Goal: Task Accomplishment & Management: Use online tool/utility

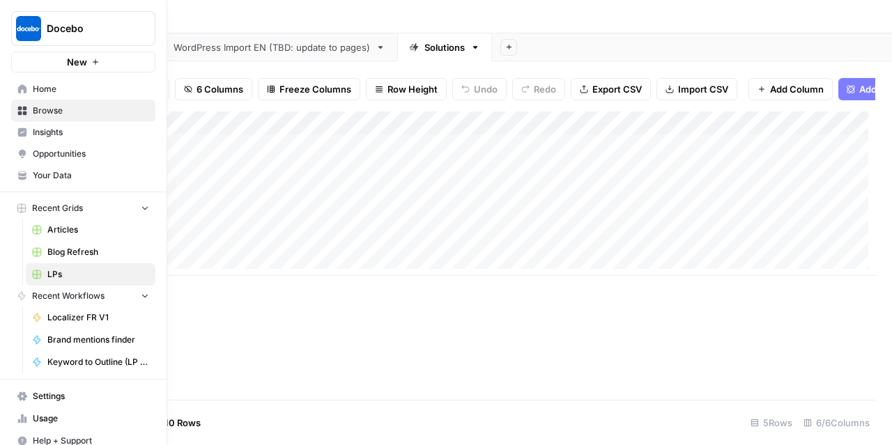
click at [65, 89] on span "Home" at bounding box center [91, 89] width 116 height 13
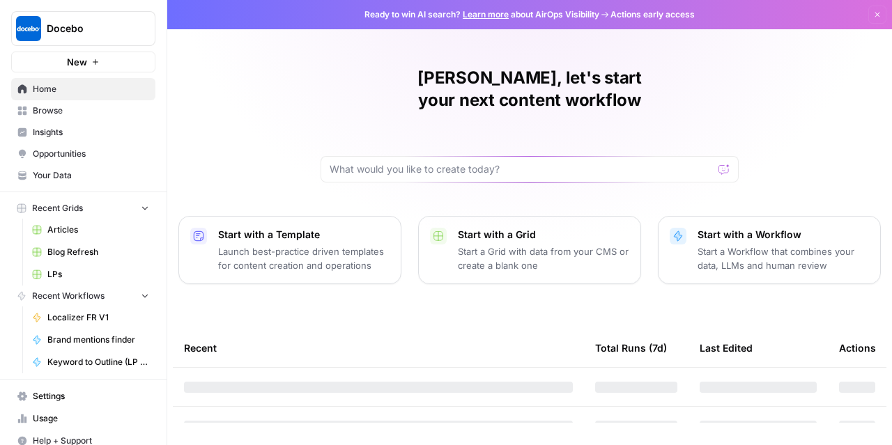
click at [66, 100] on link "Browse" at bounding box center [83, 111] width 144 height 22
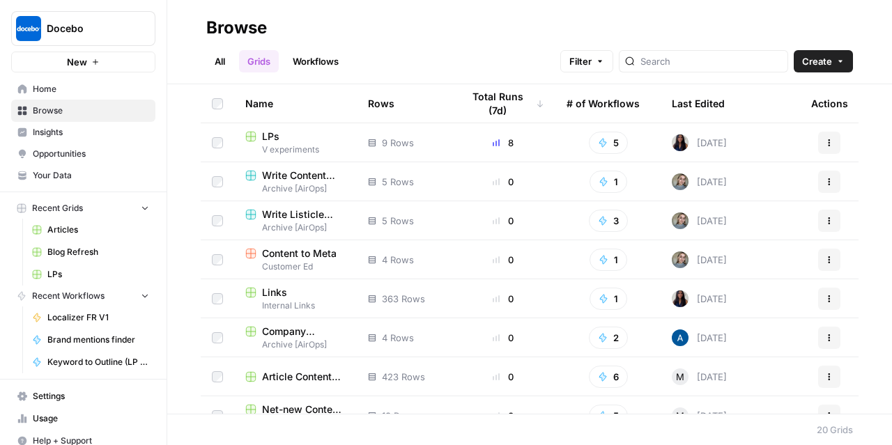
click at [48, 87] on span "Home" at bounding box center [91, 89] width 116 height 13
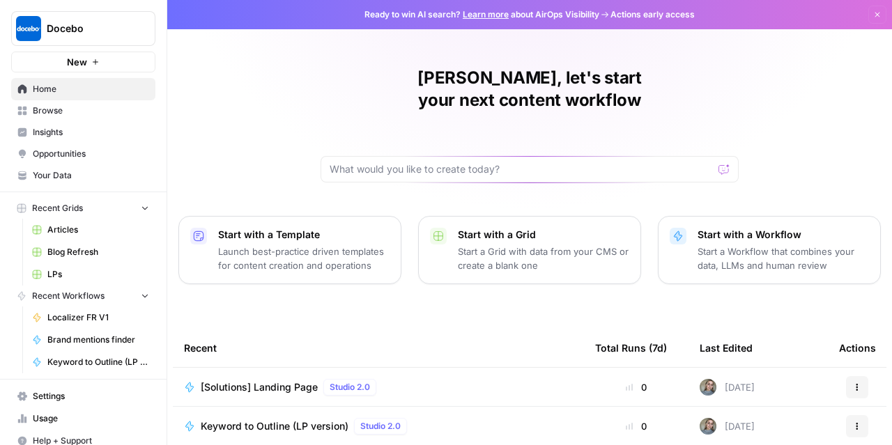
click at [48, 174] on span "Your Data" at bounding box center [91, 175] width 116 height 13
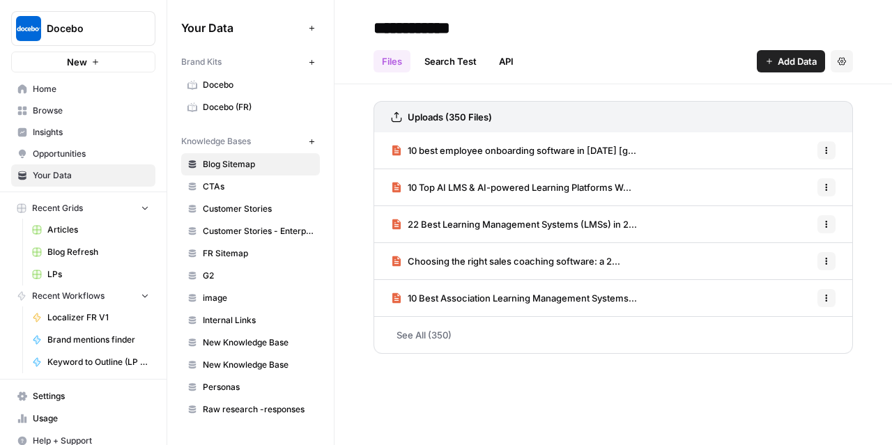
click at [247, 83] on span "Docebo" at bounding box center [258, 85] width 111 height 13
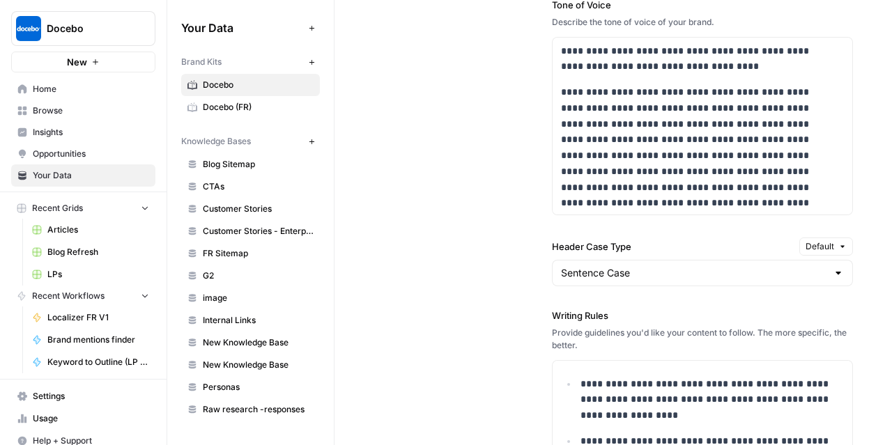
scroll to position [1248, 0]
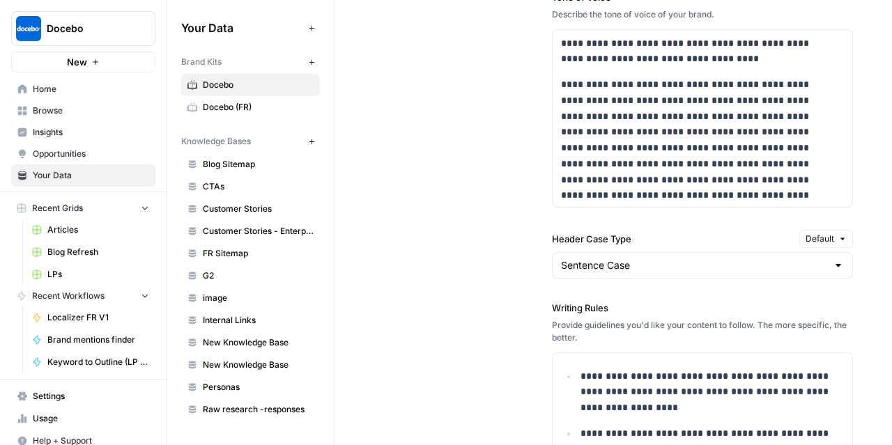
click at [591, 237] on label "Header Case Type" at bounding box center [673, 239] width 242 height 14
click at [591, 258] on input "Sentence Case" at bounding box center [694, 265] width 266 height 14
click at [591, 237] on label "Header Case Type" at bounding box center [673, 239] width 242 height 14
click at [591, 258] on input "Sentence Case" at bounding box center [694, 265] width 266 height 14
type input "Sentence Case"
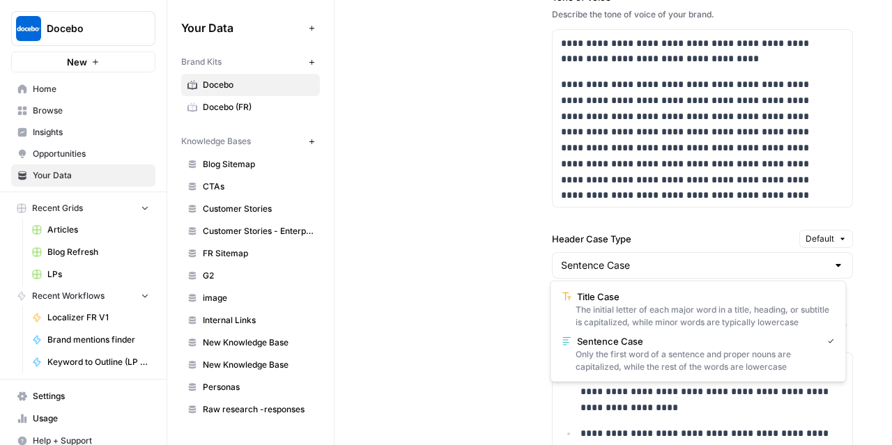
click at [502, 301] on div "**********" at bounding box center [612, 258] width 479 height 954
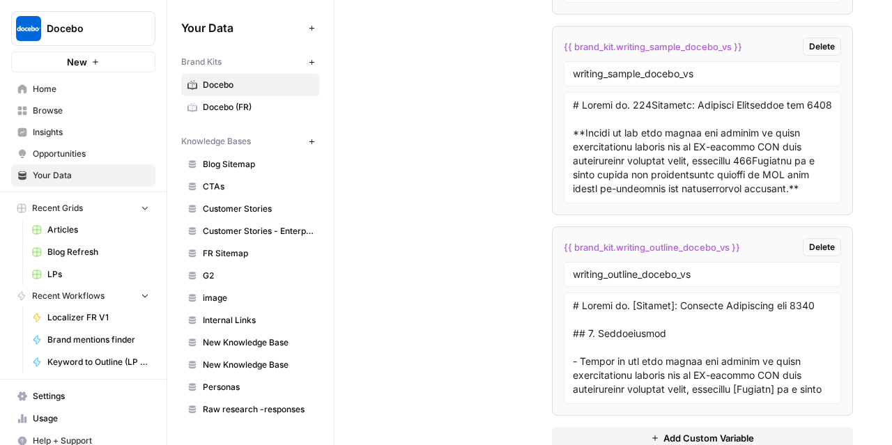
scroll to position [4107, 0]
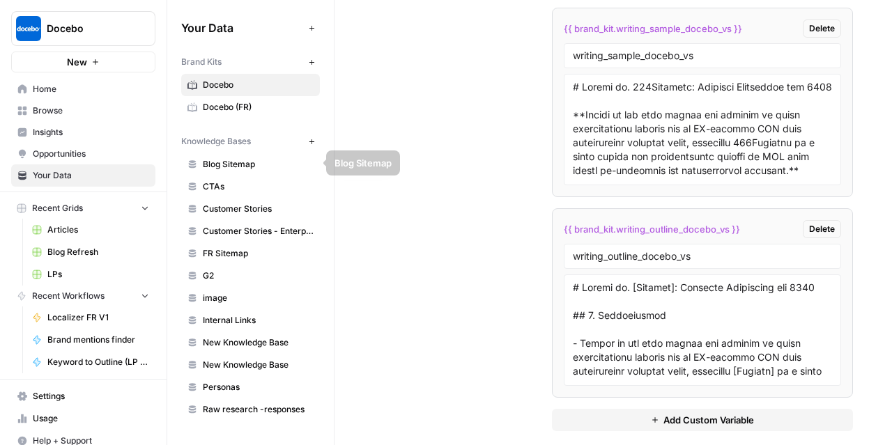
click at [248, 107] on span "Docebo (FR)" at bounding box center [258, 107] width 111 height 13
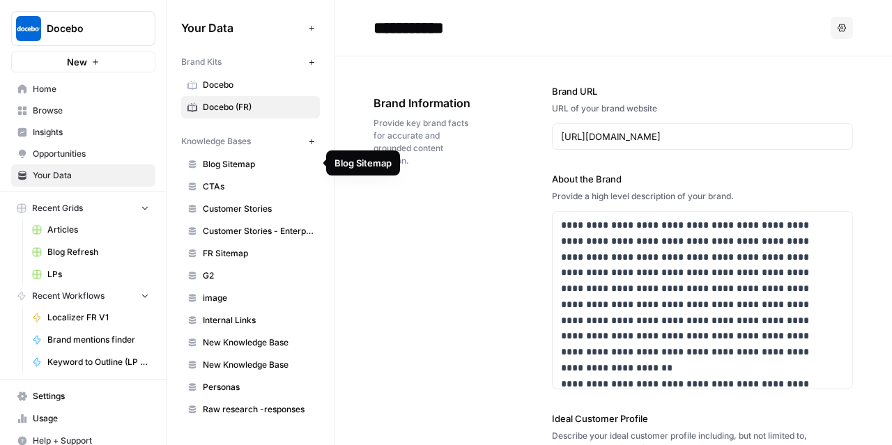
click at [245, 166] on span "Blog Sitemap" at bounding box center [258, 164] width 111 height 13
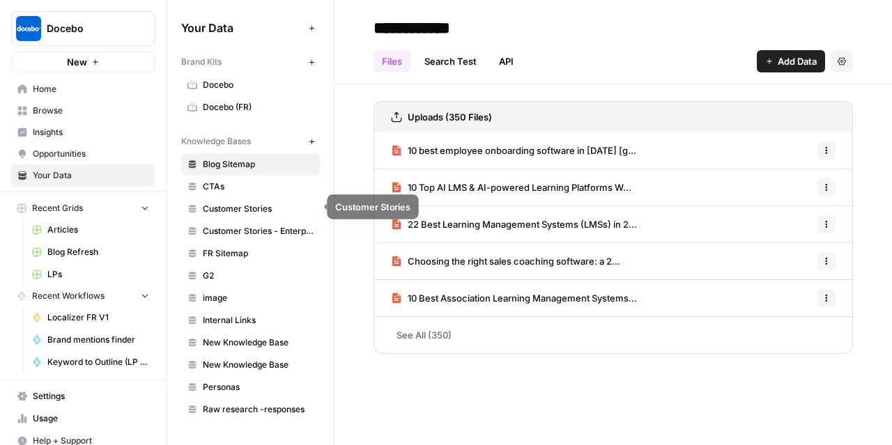
click at [237, 186] on span "CTAs" at bounding box center [258, 186] width 111 height 13
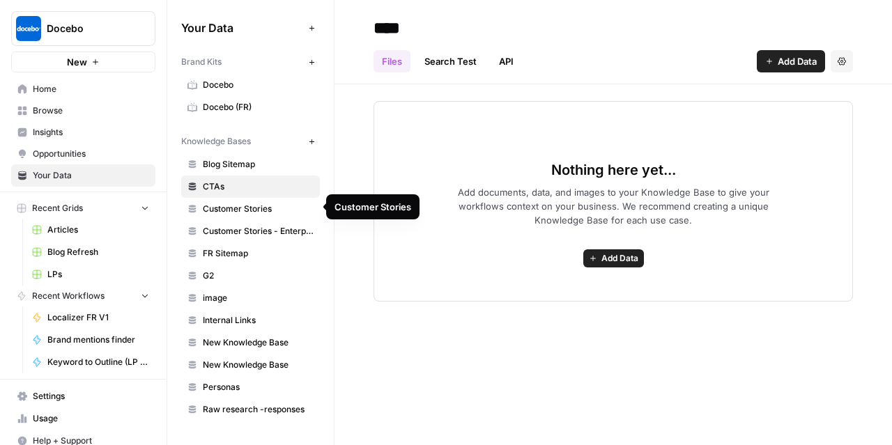
click at [238, 204] on span "Customer Stories" at bounding box center [258, 209] width 111 height 13
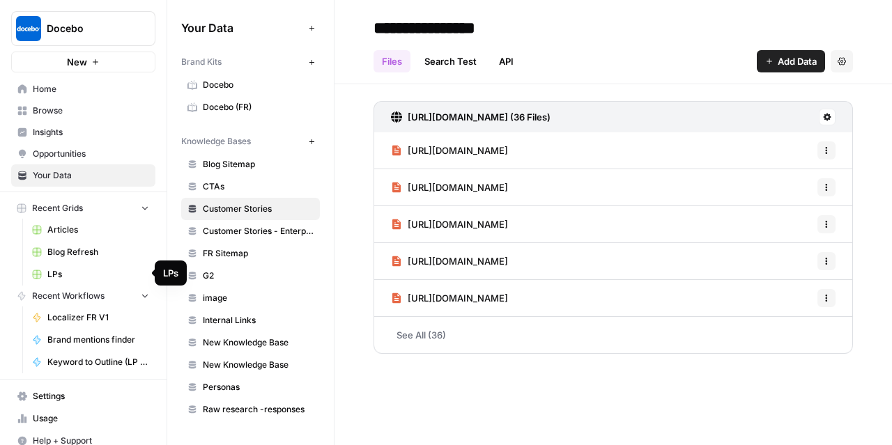
click at [71, 270] on span "LPs" at bounding box center [98, 274] width 102 height 13
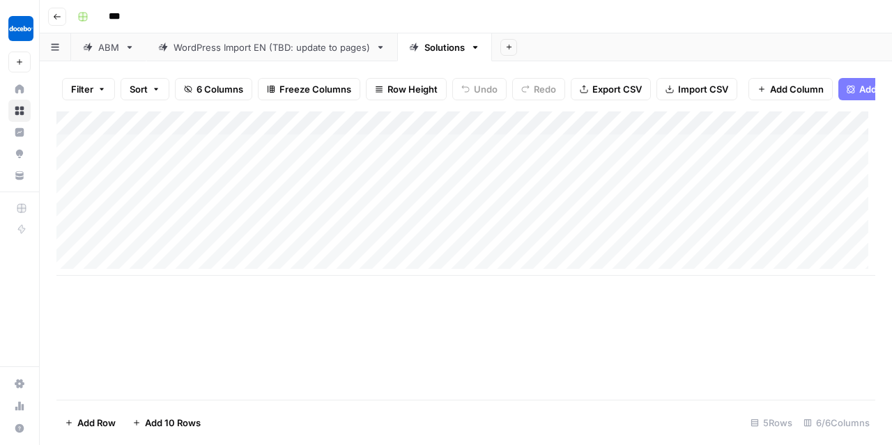
click at [180, 155] on div "Add Column" at bounding box center [465, 193] width 819 height 164
click at [493, 147] on div "Add Column" at bounding box center [465, 193] width 819 height 164
click at [695, 162] on div "Add Column" at bounding box center [465, 193] width 819 height 164
click at [653, 153] on div "Add Column" at bounding box center [465, 193] width 819 height 164
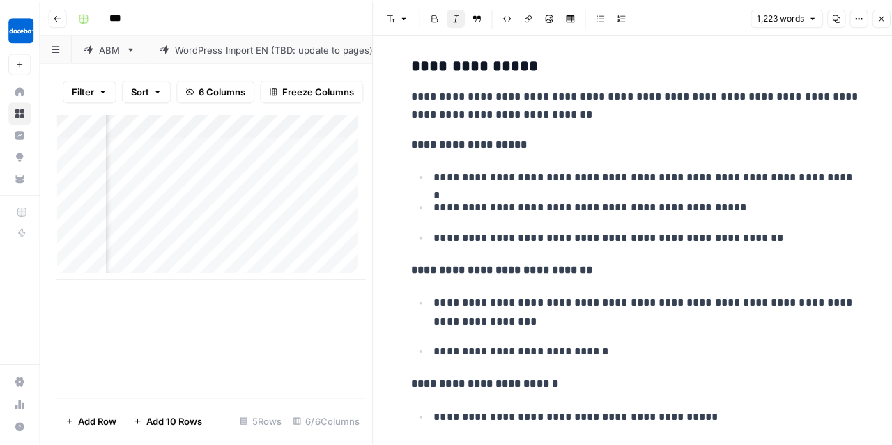
scroll to position [53, 0]
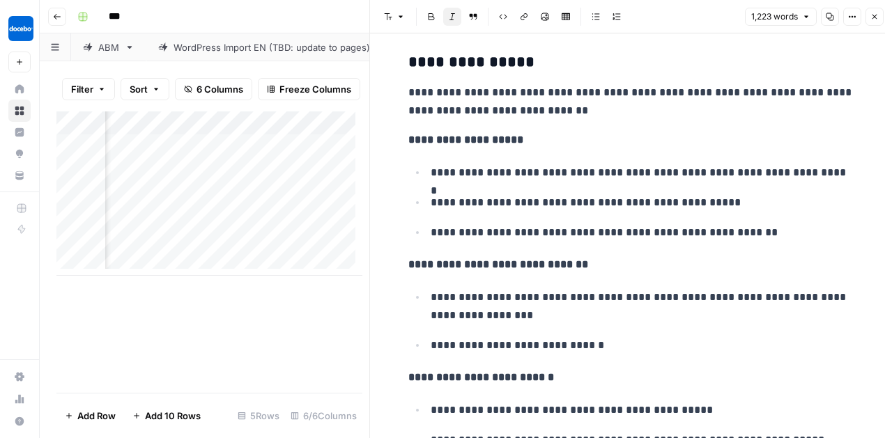
click at [876, 13] on icon "button" at bounding box center [874, 17] width 8 height 8
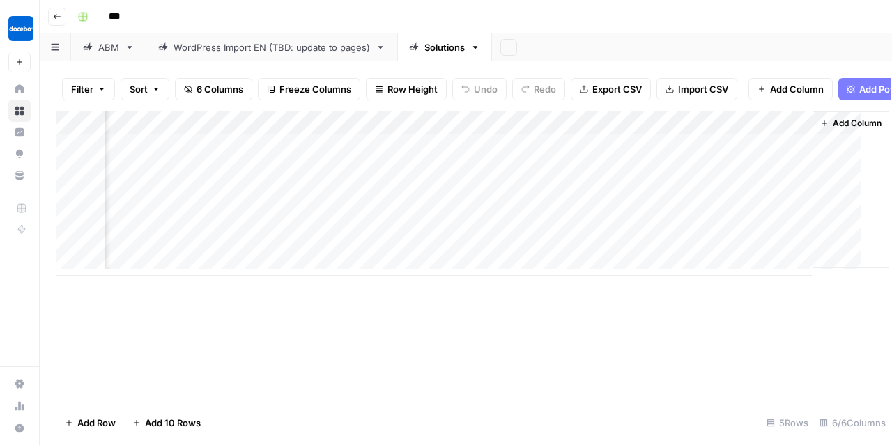
scroll to position [0, 334]
click at [791, 151] on div "Add Column" at bounding box center [465, 193] width 819 height 164
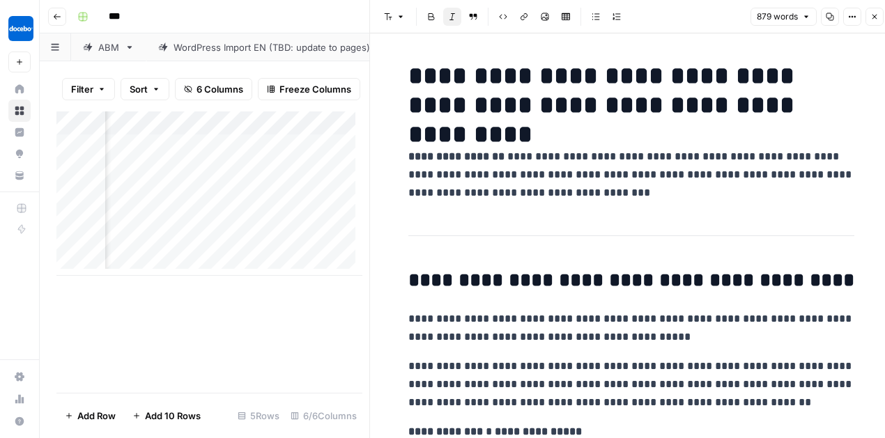
click at [876, 16] on icon "button" at bounding box center [874, 17] width 8 height 8
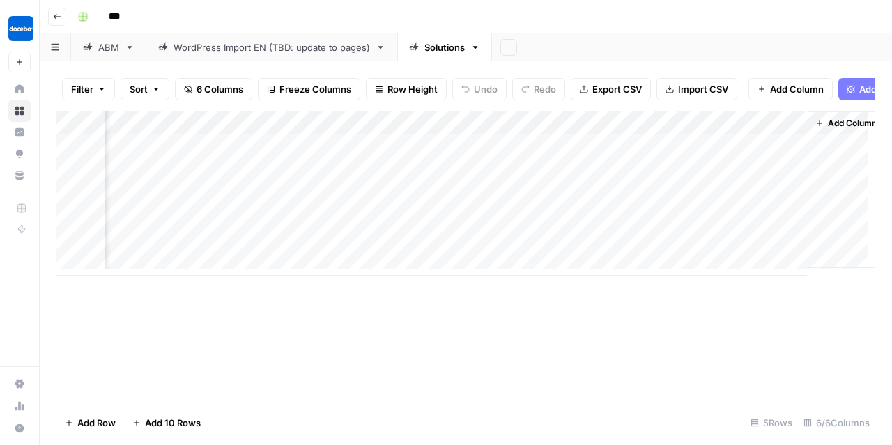
click at [114, 50] on div "ABM" at bounding box center [108, 47] width 21 height 14
click at [410, 52] on icon at bounding box center [414, 47] width 10 height 10
click at [756, 131] on div "Add Column" at bounding box center [465, 193] width 819 height 164
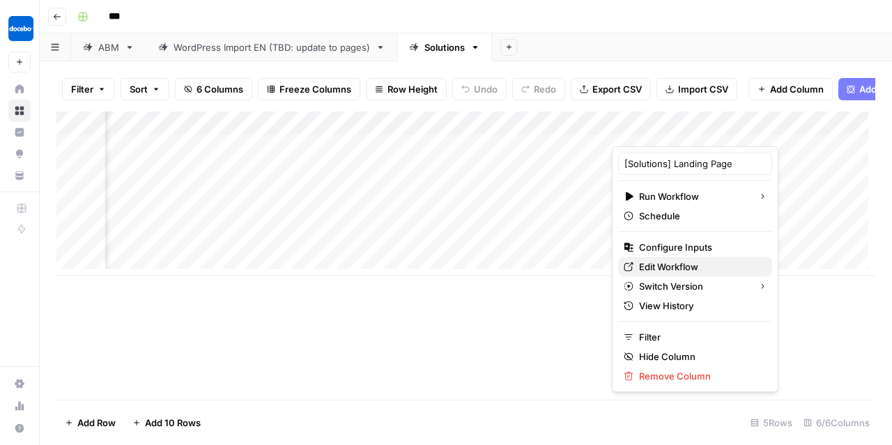
click at [653, 262] on span "Edit Workflow" at bounding box center [700, 267] width 122 height 14
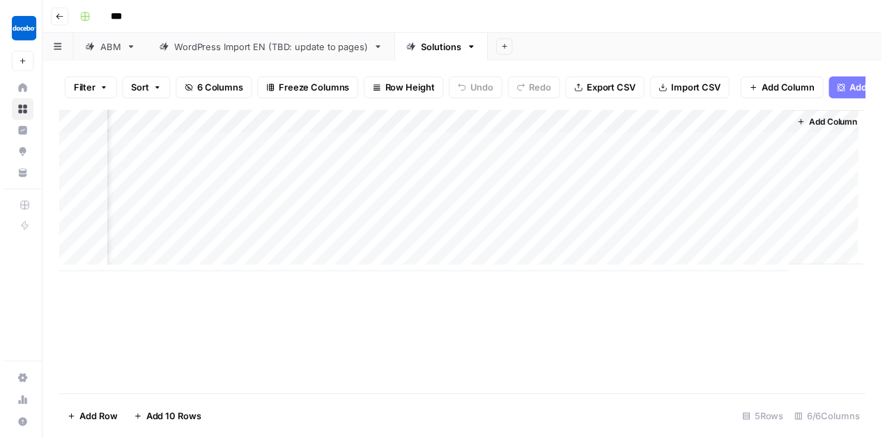
scroll to position [0, 350]
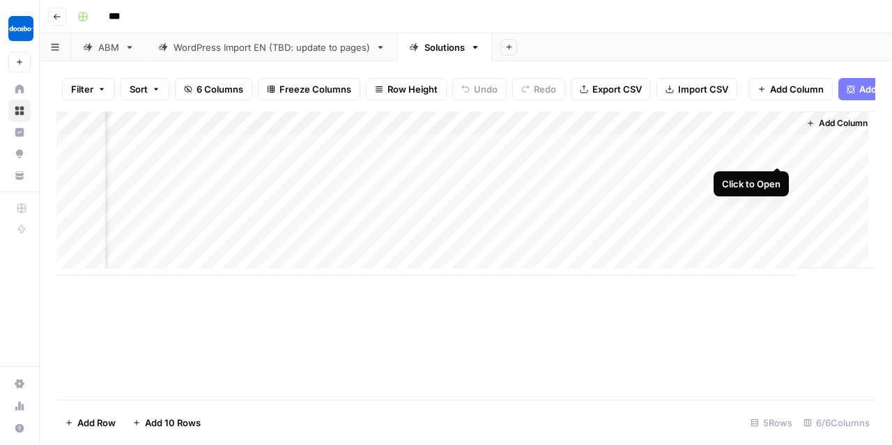
click at [775, 151] on div "Add Column" at bounding box center [465, 193] width 819 height 164
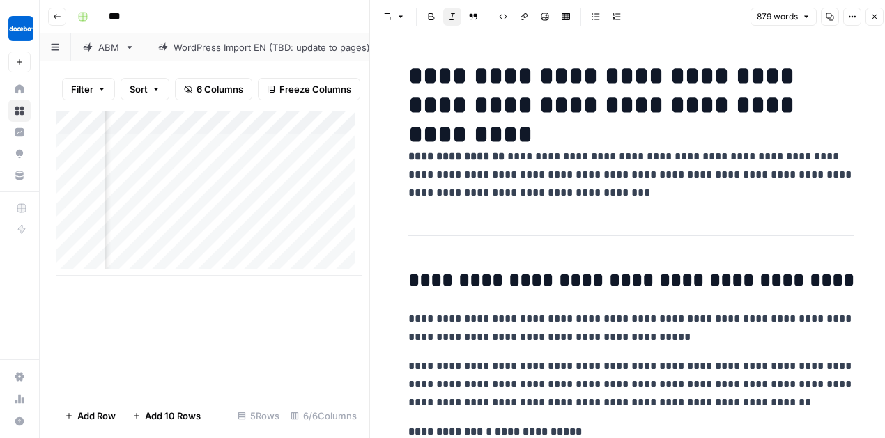
click at [603, 89] on h1 "**********" at bounding box center [631, 90] width 446 height 59
drag, startPoint x: 407, startPoint y: 72, endPoint x: 808, endPoint y: 102, distance: 402.4
click at [808, 102] on h1 "**********" at bounding box center [631, 90] width 446 height 59
click at [736, 149] on p "**********" at bounding box center [631, 175] width 446 height 54
click at [409, 73] on h1 "**********" at bounding box center [631, 90] width 446 height 59
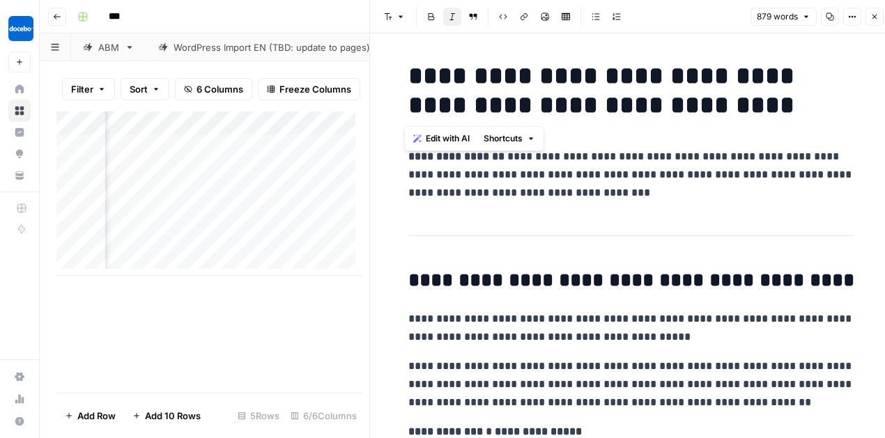
drag, startPoint x: 409, startPoint y: 73, endPoint x: 786, endPoint y: 101, distance: 377.9
click at [786, 101] on h1 "**********" at bounding box center [631, 90] width 446 height 59
click at [554, 171] on p "**********" at bounding box center [631, 175] width 446 height 54
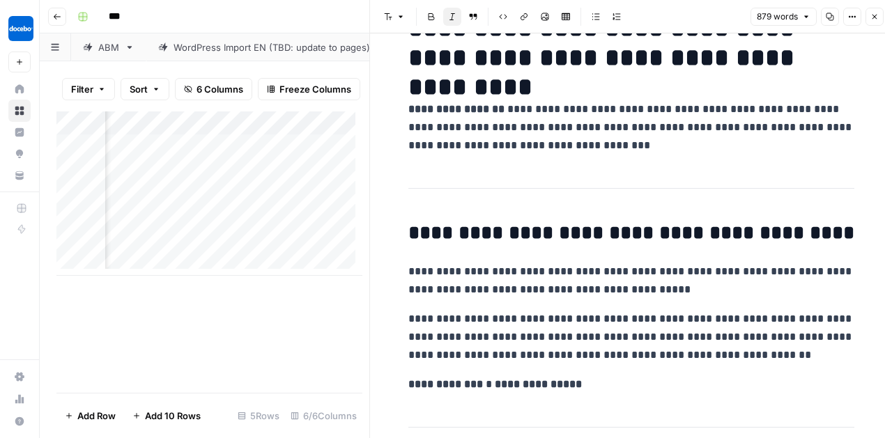
scroll to position [57, 0]
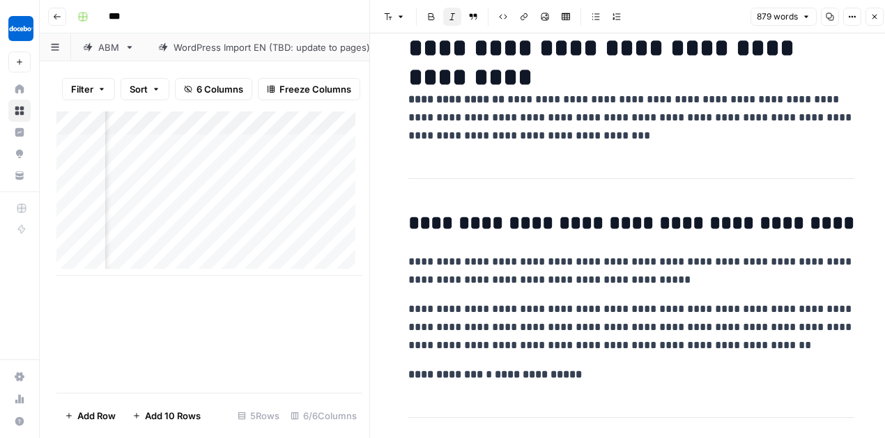
drag, startPoint x: 500, startPoint y: 241, endPoint x: 509, endPoint y: 231, distance: 13.8
click at [513, 224] on h2 "**********" at bounding box center [631, 223] width 446 height 22
drag, startPoint x: 405, startPoint y: 224, endPoint x: 713, endPoint y: 235, distance: 308.8
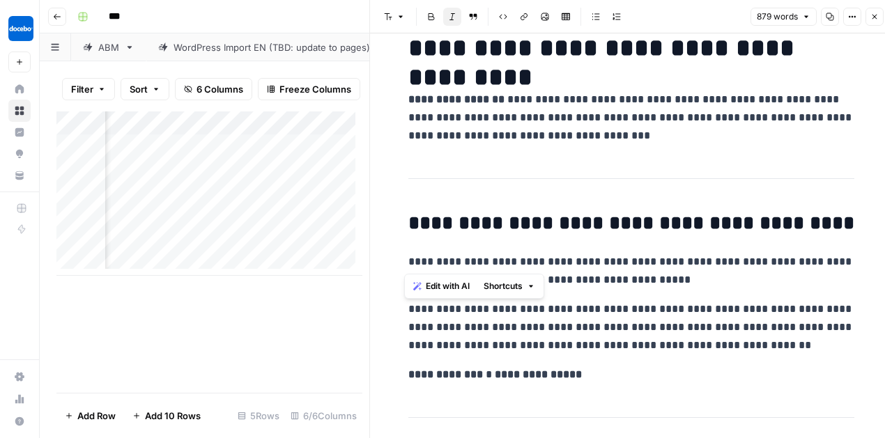
click at [520, 223] on h2 "**********" at bounding box center [631, 223] width 446 height 22
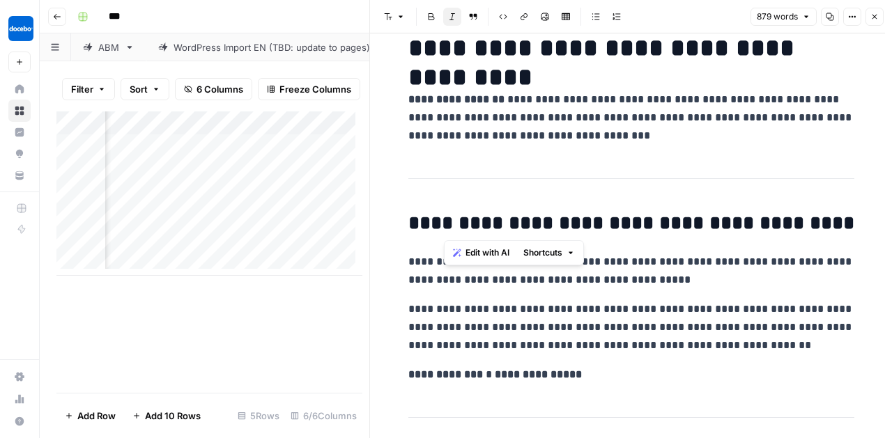
drag, startPoint x: 447, startPoint y: 221, endPoint x: 481, endPoint y: 224, distance: 35.0
click at [481, 224] on h2 "**********" at bounding box center [631, 223] width 446 height 22
drag, startPoint x: 535, startPoint y: 224, endPoint x: 722, endPoint y: 227, distance: 187.4
click at [722, 227] on h2 "**********" at bounding box center [631, 223] width 446 height 22
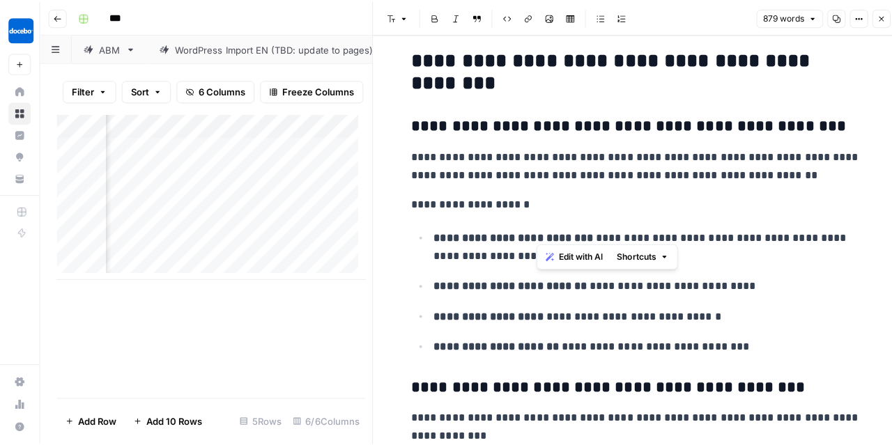
scroll to position [454, 0]
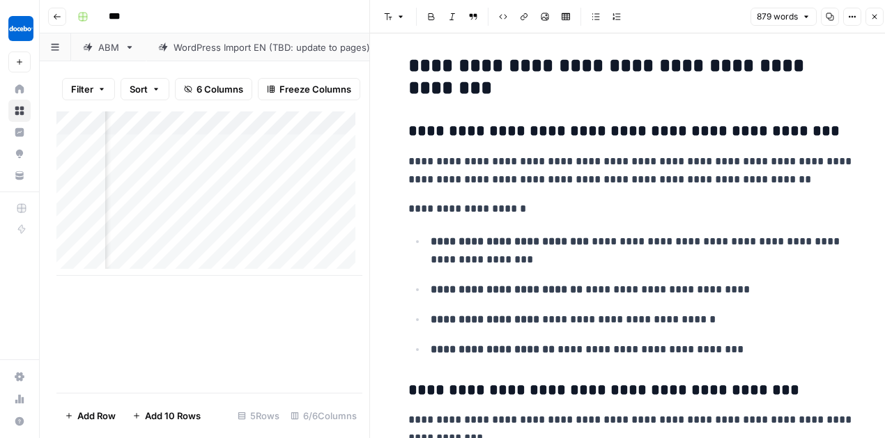
click at [408, 90] on h2 "**********" at bounding box center [631, 77] width 446 height 45
click at [449, 84] on h2 "**********" at bounding box center [631, 77] width 446 height 45
click at [874, 14] on icon "button" at bounding box center [874, 17] width 8 height 8
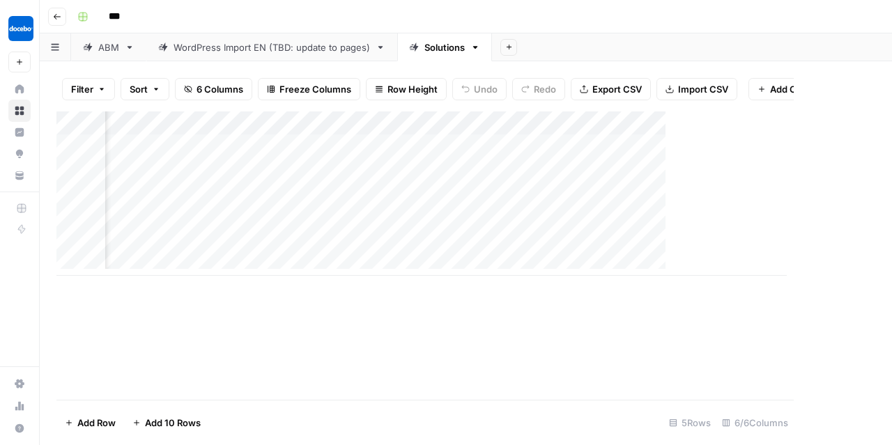
scroll to position [0, 334]
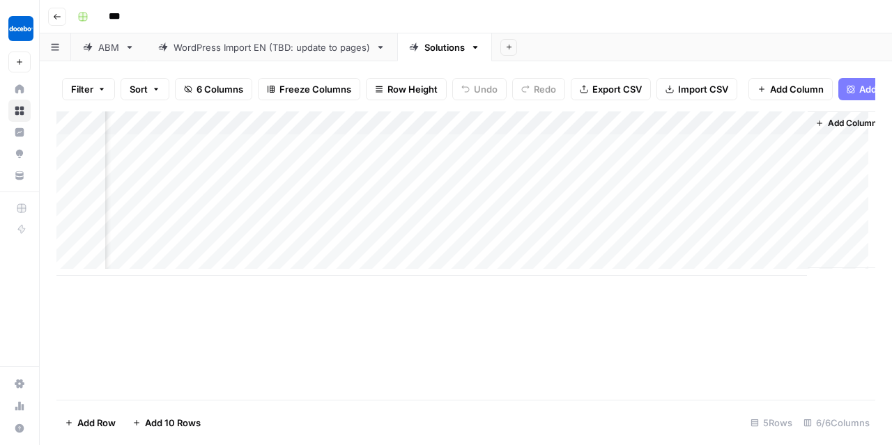
click at [529, 130] on div "Add Column" at bounding box center [465, 193] width 819 height 164
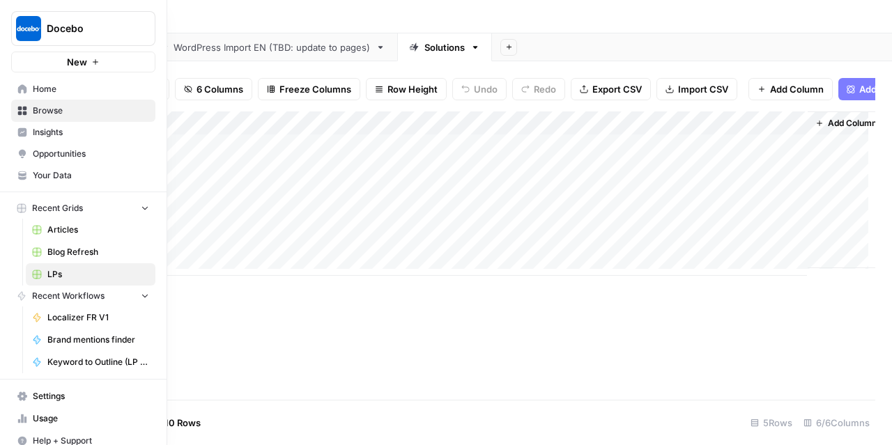
click at [24, 86] on icon at bounding box center [22, 88] width 9 height 9
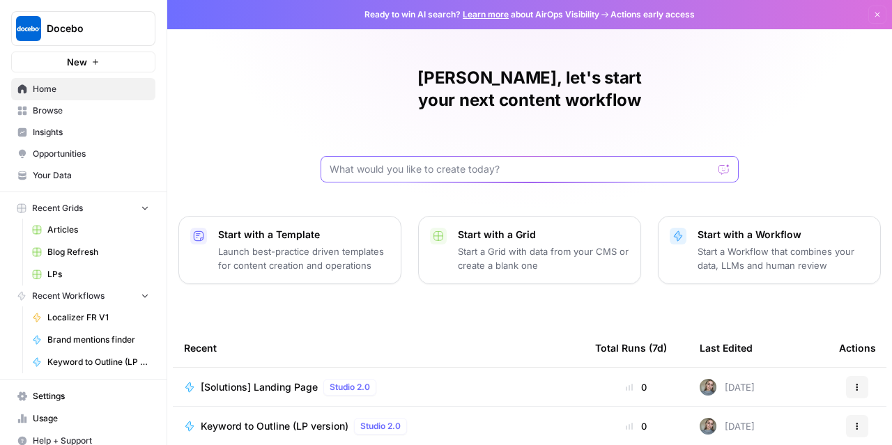
click at [451, 162] on input "text" at bounding box center [521, 169] width 383 height 14
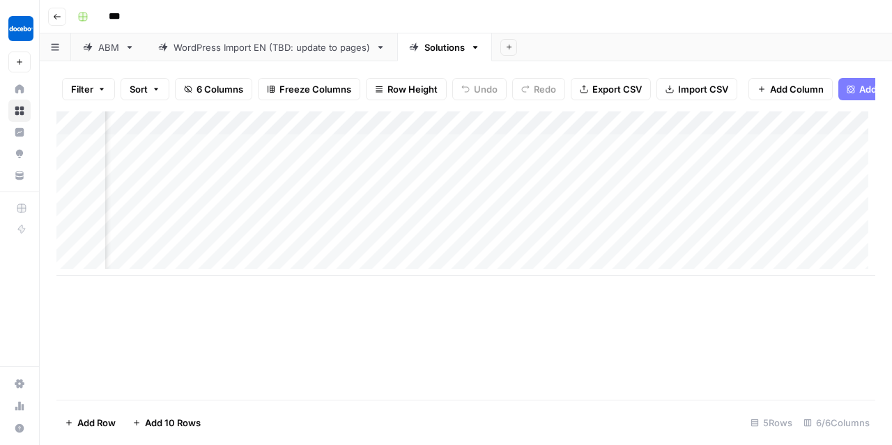
scroll to position [0, 138]
click at [722, 129] on div "Add Column" at bounding box center [465, 193] width 819 height 164
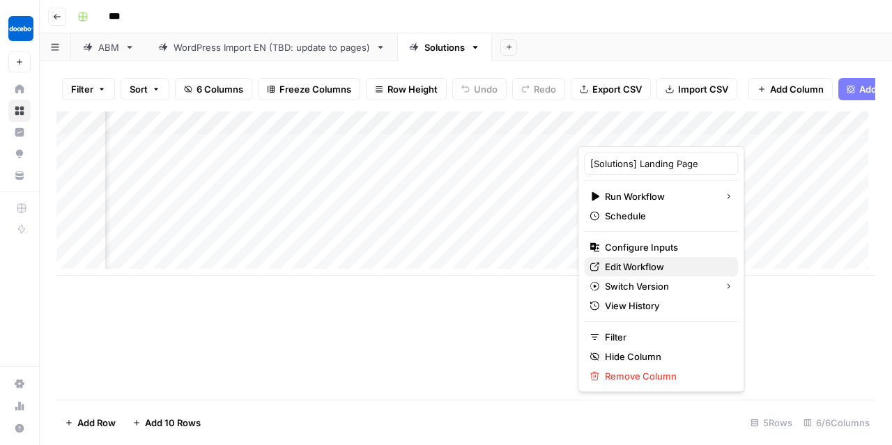
click at [621, 267] on span "Edit Workflow" at bounding box center [666, 267] width 122 height 14
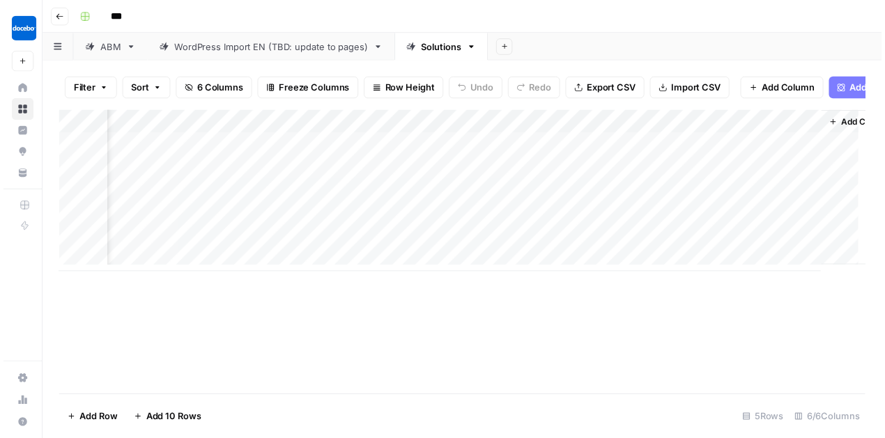
scroll to position [0, 350]
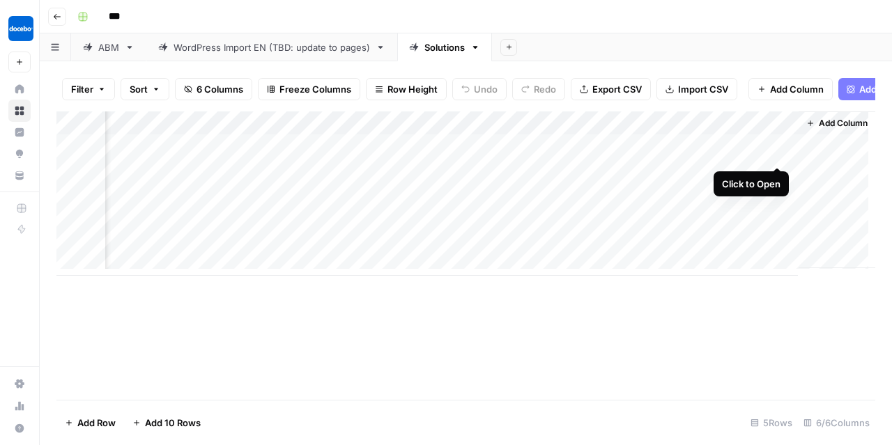
click at [774, 152] on div "Add Column" at bounding box center [465, 193] width 819 height 164
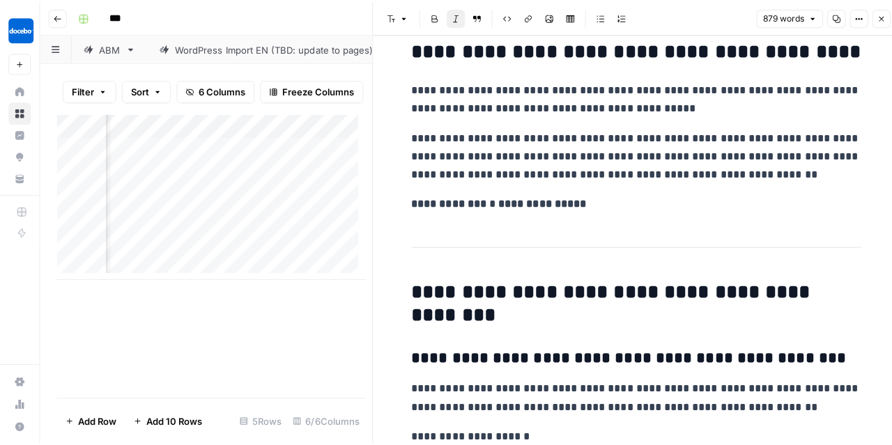
scroll to position [238, 0]
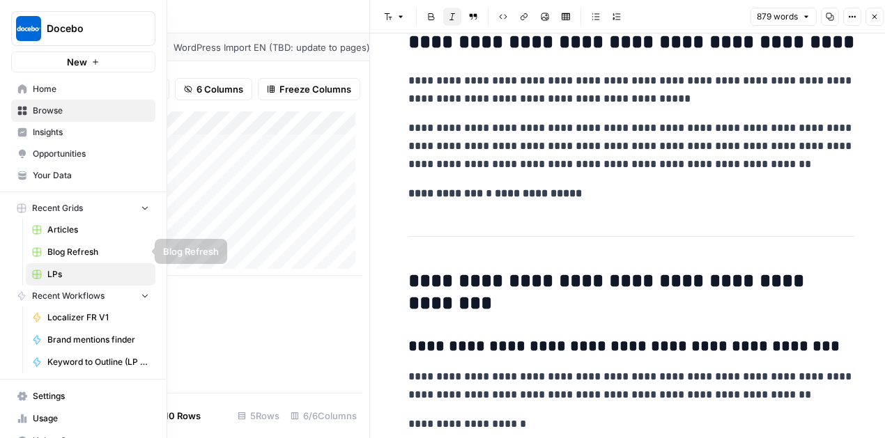
click at [72, 225] on span "Articles" at bounding box center [98, 230] width 102 height 13
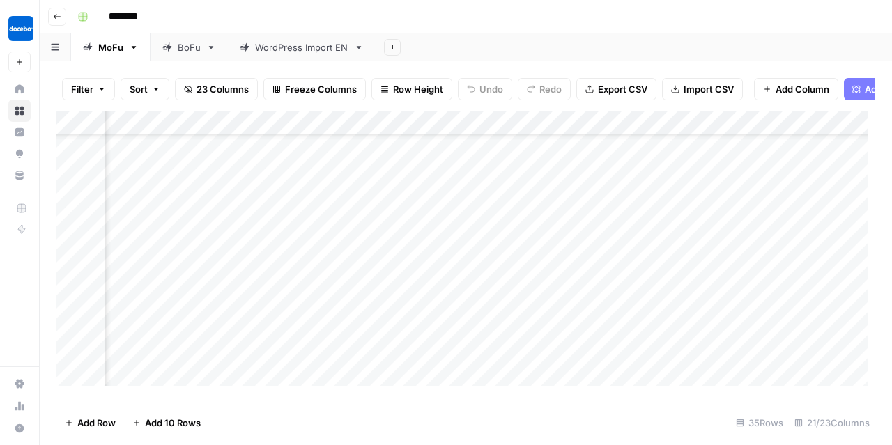
scroll to position [499, 475]
click at [449, 263] on div "Add Column" at bounding box center [465, 251] width 819 height 281
click at [505, 270] on div "Add Column" at bounding box center [465, 251] width 819 height 281
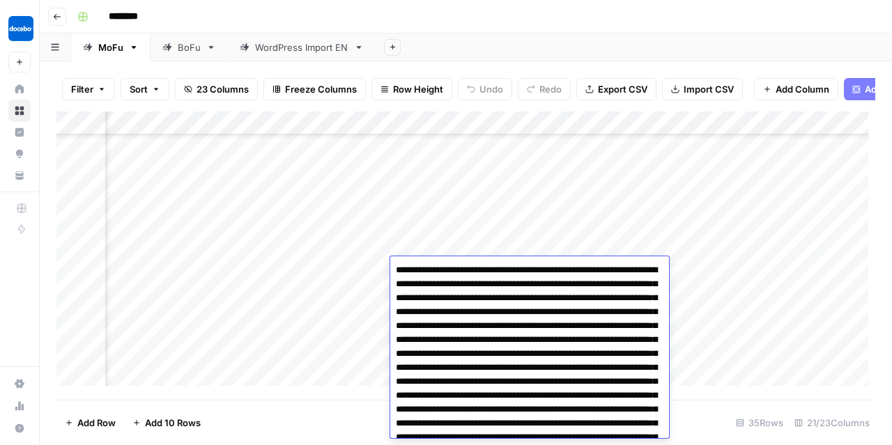
scroll to position [3464, 0]
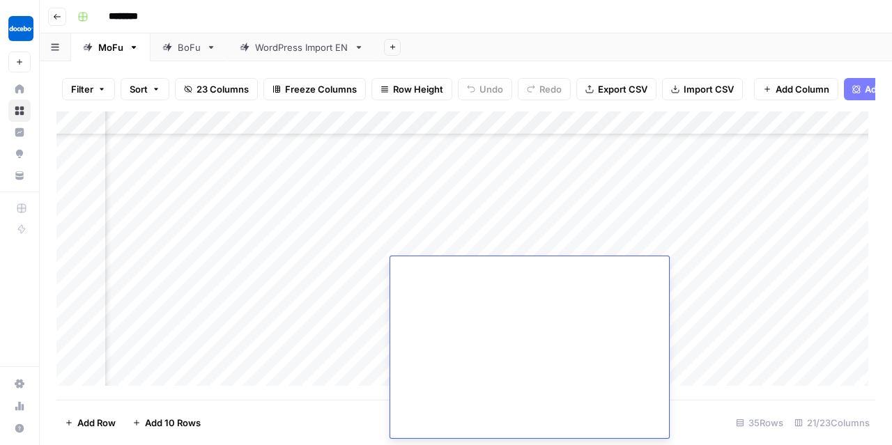
click at [469, 219] on div "Add Column" at bounding box center [465, 251] width 819 height 281
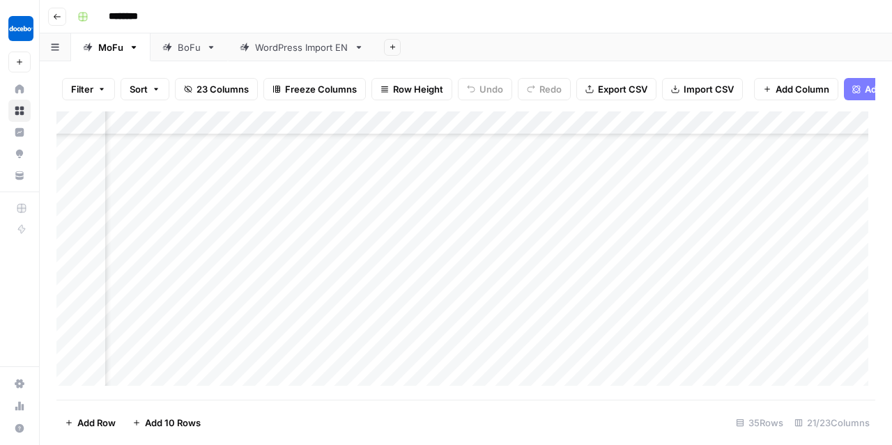
click at [469, 219] on div "Add Column" at bounding box center [465, 251] width 819 height 281
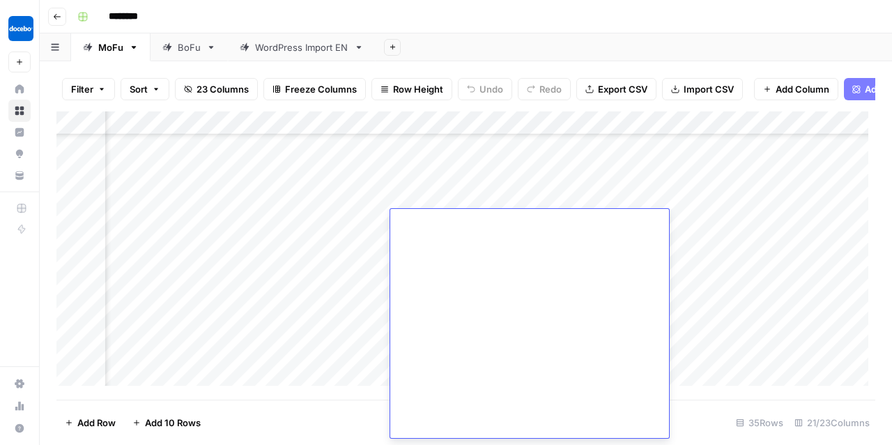
scroll to position [2220, 0]
click at [559, 176] on div "Add Column" at bounding box center [465, 251] width 819 height 281
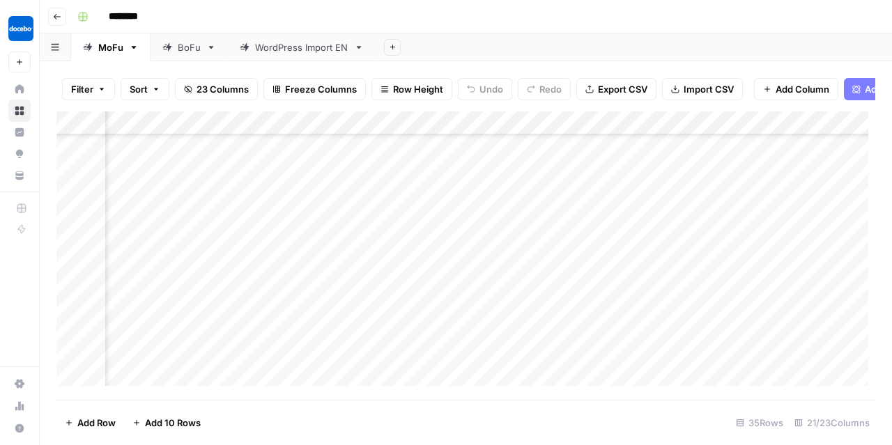
click at [179, 46] on div "BoFu" at bounding box center [189, 47] width 23 height 14
click at [55, 15] on icon "button" at bounding box center [57, 17] width 8 height 8
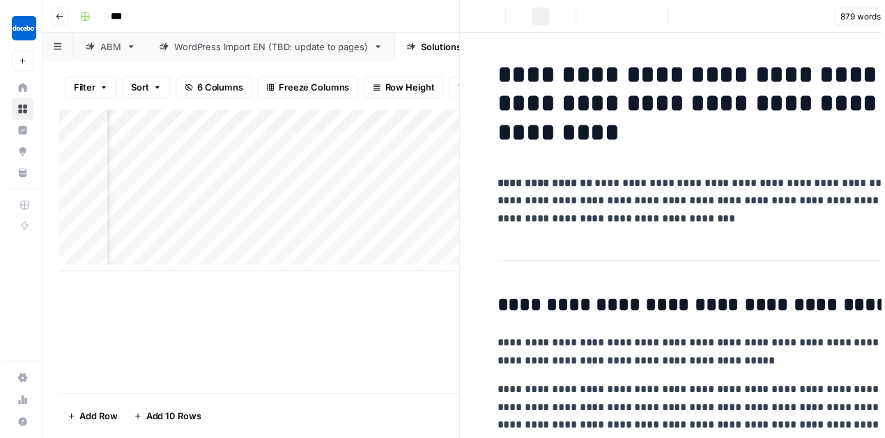
scroll to position [0, 401]
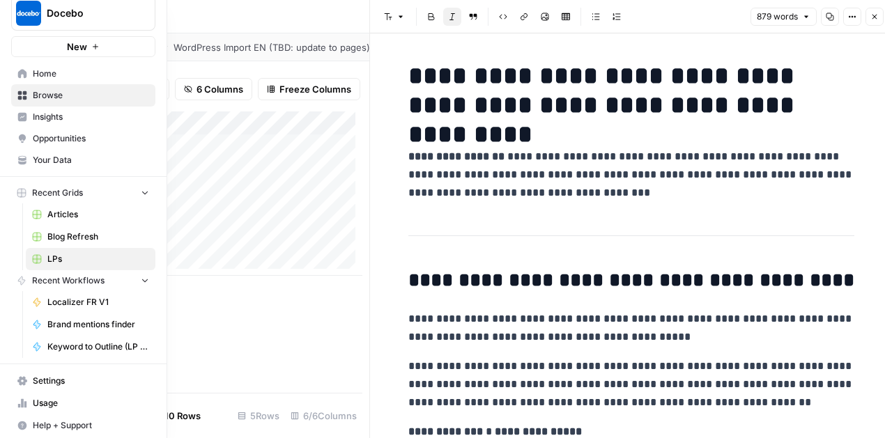
click at [79, 380] on span "Settings" at bounding box center [91, 381] width 116 height 13
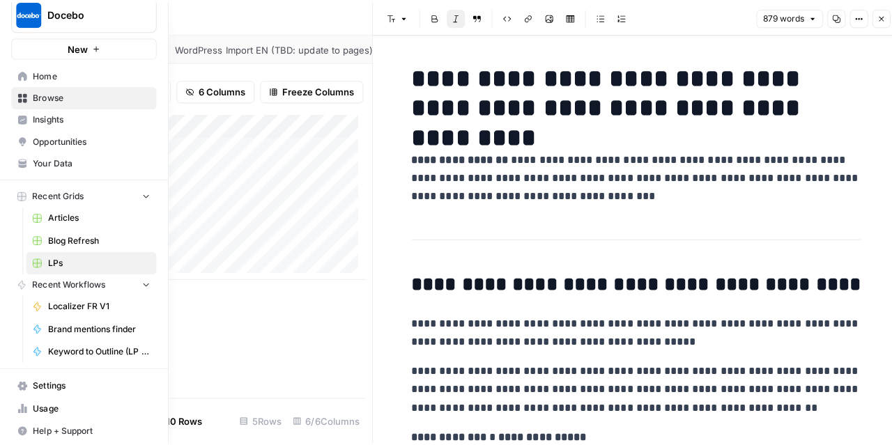
scroll to position [8, 0]
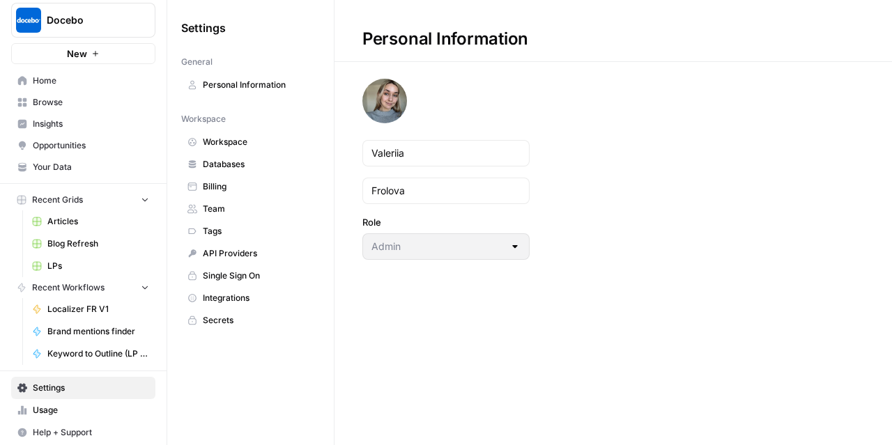
click at [251, 203] on span "Team" at bounding box center [258, 209] width 111 height 13
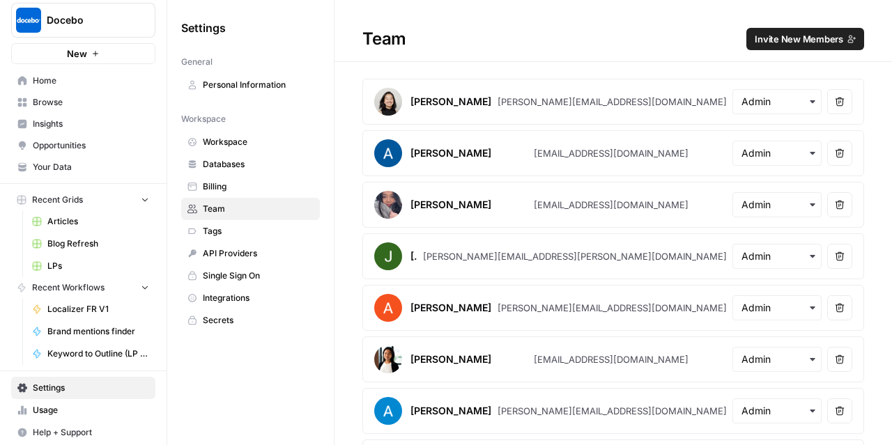
click at [775, 40] on span "Invite New Members" at bounding box center [798, 39] width 88 height 14
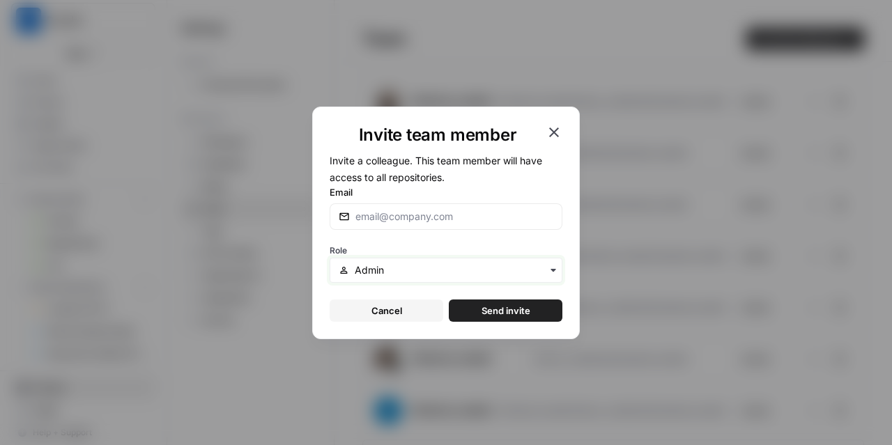
click at [521, 267] on input "text" at bounding box center [454, 270] width 199 height 14
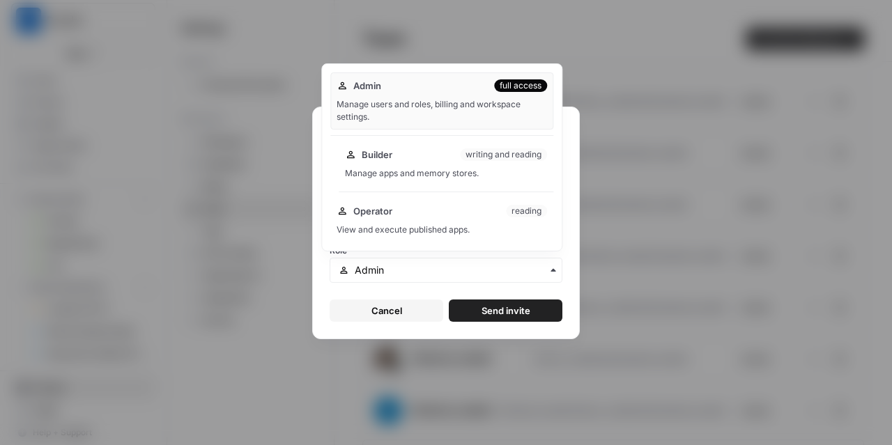
click at [496, 168] on div "Manage apps and memory stores." at bounding box center [446, 173] width 202 height 13
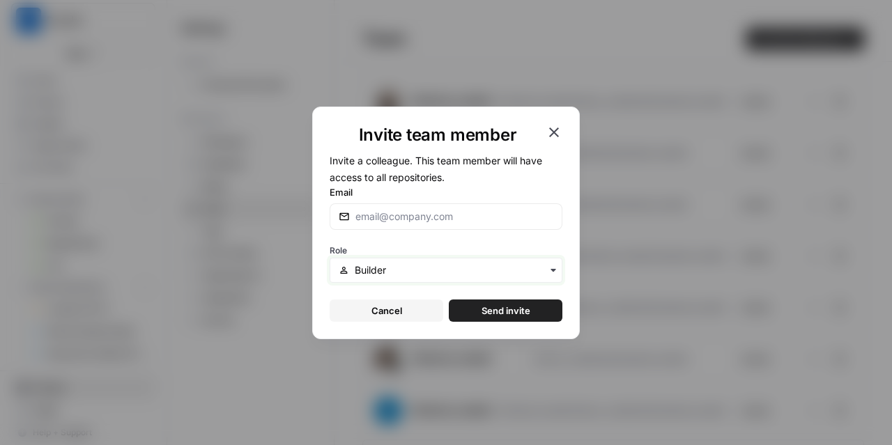
click at [479, 275] on input "text" at bounding box center [454, 270] width 199 height 14
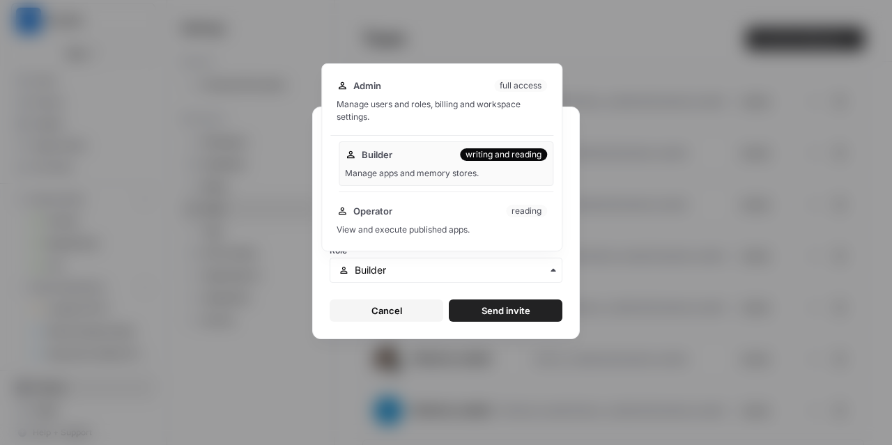
click at [532, 155] on div "writing and reading" at bounding box center [503, 154] width 87 height 13
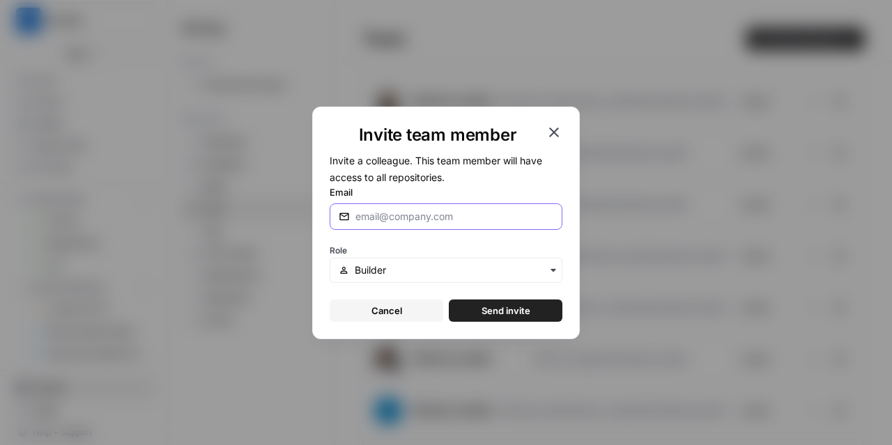
click at [449, 211] on input "Email" at bounding box center [454, 217] width 198 height 14
paste input "renee.tremblay@docebo.com"
type input "renee.tremblay@docebo.com"
click at [517, 315] on span "Send invite" at bounding box center [505, 311] width 49 height 14
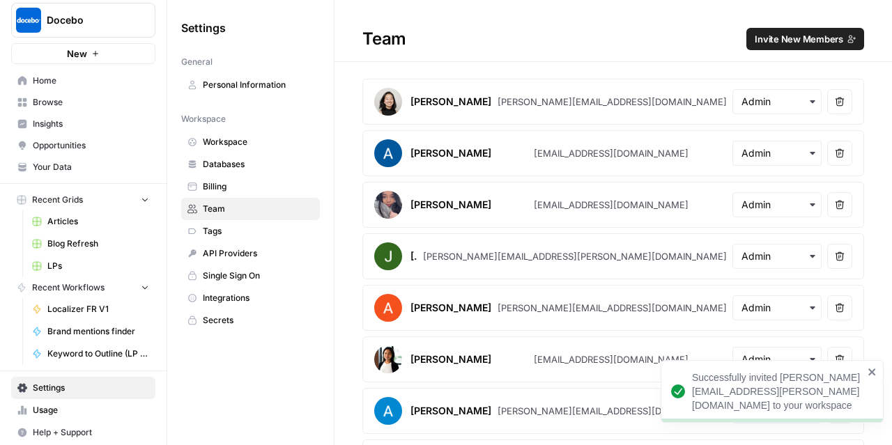
click at [788, 40] on span "Invite New Members" at bounding box center [798, 39] width 88 height 14
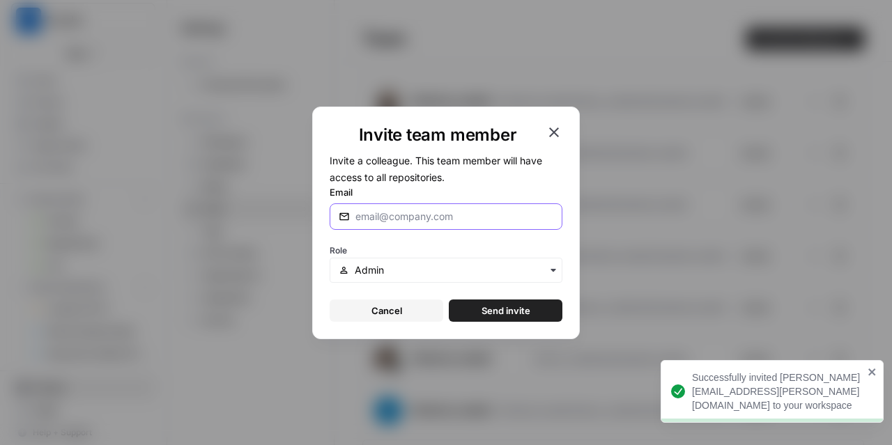
click at [496, 213] on input "Email" at bounding box center [454, 217] width 198 height 14
paste input "owen.leskovar@docebo.com"
type input "owen.leskovar@docebo.com"
click at [472, 273] on input "text" at bounding box center [454, 270] width 199 height 14
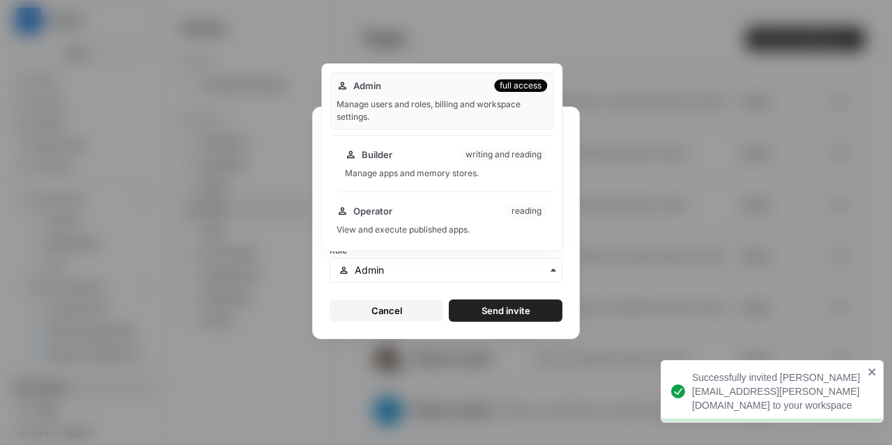
click at [419, 162] on div "Builder writing and reading" at bounding box center [446, 155] width 202 height 14
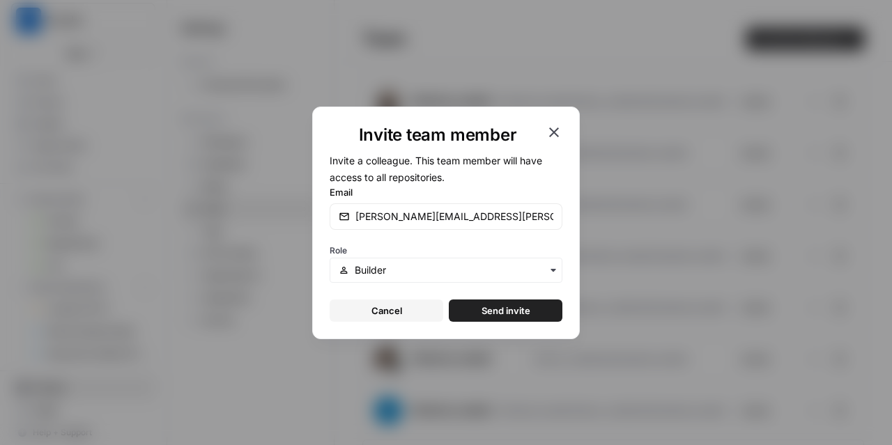
click at [506, 311] on span "Send invite" at bounding box center [505, 311] width 49 height 14
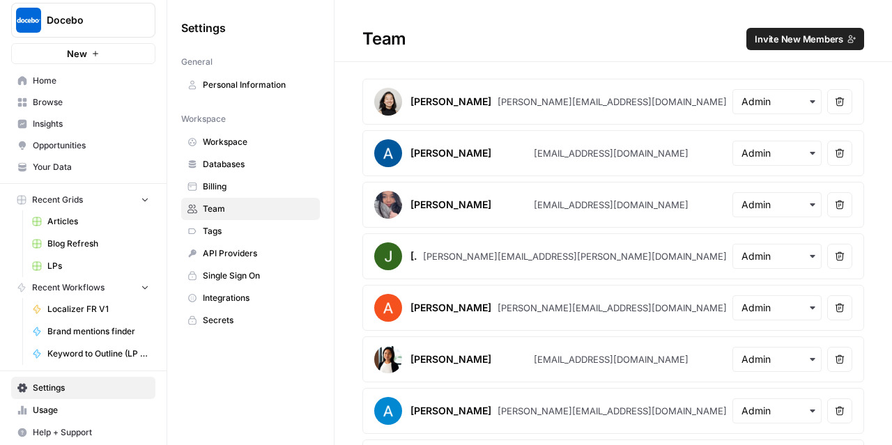
click at [579, 60] on h1 "Team Invite New Members" at bounding box center [612, 31] width 557 height 62
click at [53, 82] on span "Home" at bounding box center [91, 81] width 116 height 13
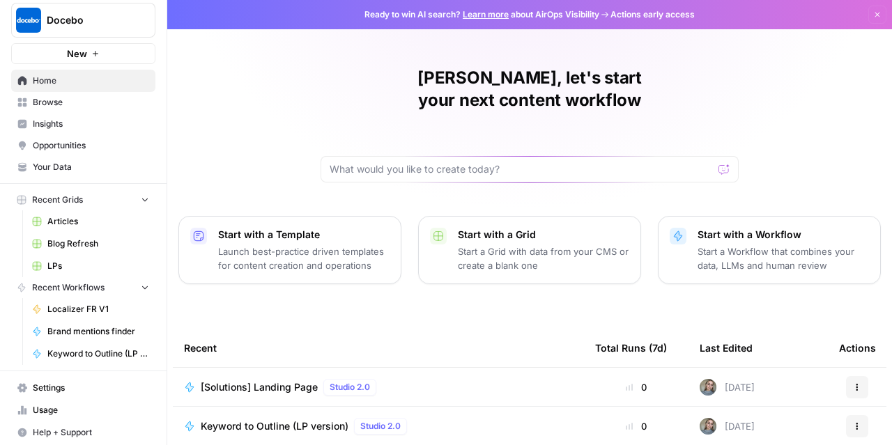
click at [49, 263] on span "LPs" at bounding box center [98, 266] width 102 height 13
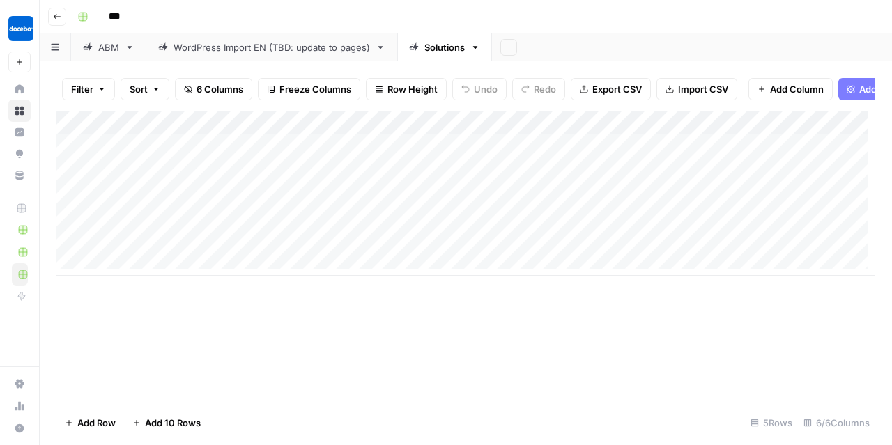
click at [424, 44] on div "Solutions" at bounding box center [444, 47] width 40 height 14
click at [505, 323] on div "Add Column" at bounding box center [465, 255] width 819 height 288
click at [180, 248] on div "Add Column" at bounding box center [465, 193] width 819 height 164
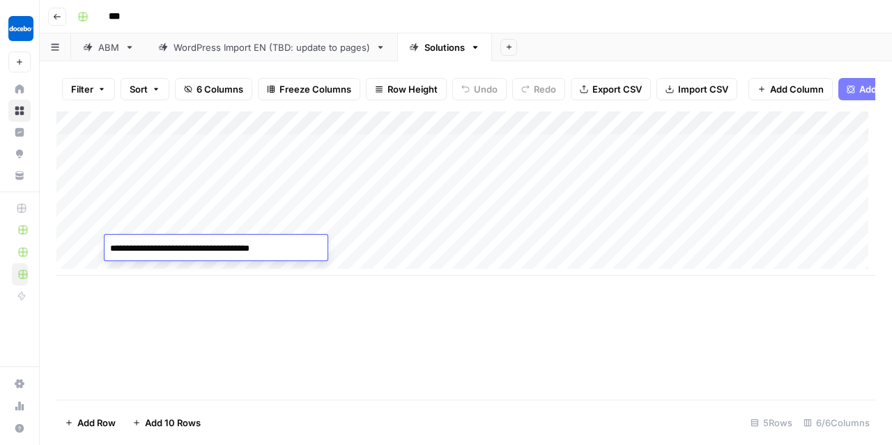
click at [209, 334] on div "Add Column" at bounding box center [465, 255] width 819 height 288
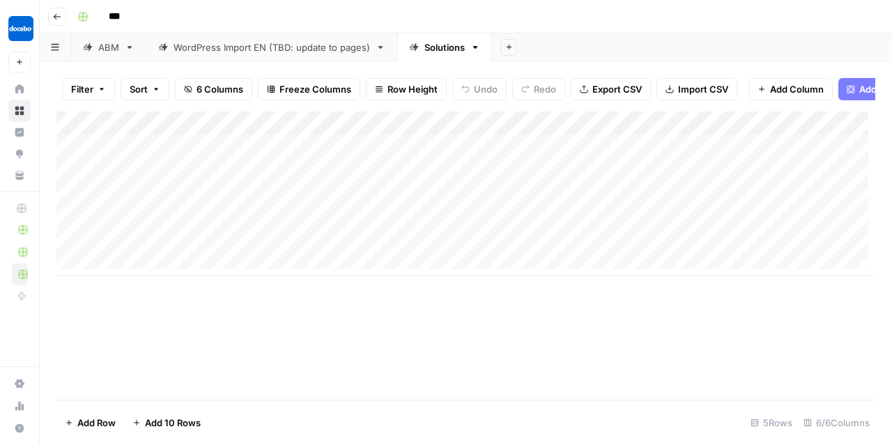
click at [178, 270] on div "Add Column" at bounding box center [465, 193] width 819 height 164
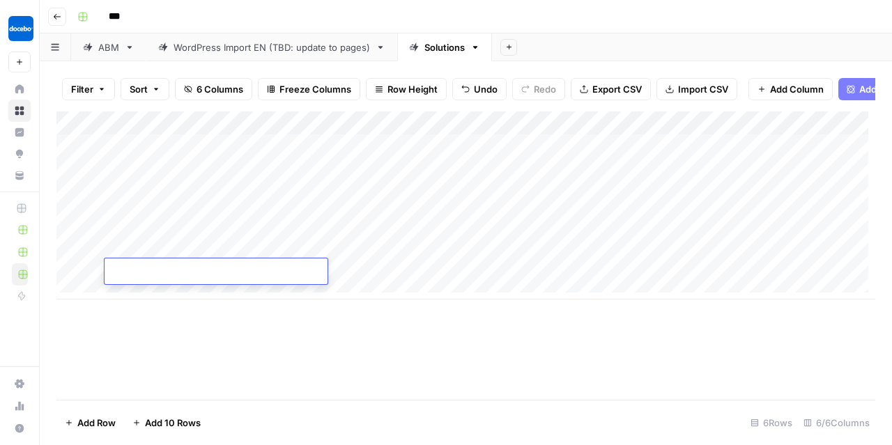
click at [348, 364] on div "Add Column" at bounding box center [465, 255] width 819 height 288
click at [158, 269] on div "Add Column" at bounding box center [465, 205] width 819 height 188
type textarea "**********"
click at [196, 315] on div "Add Column" at bounding box center [465, 255] width 819 height 288
click at [293, 276] on div "Add Column" at bounding box center [465, 205] width 819 height 188
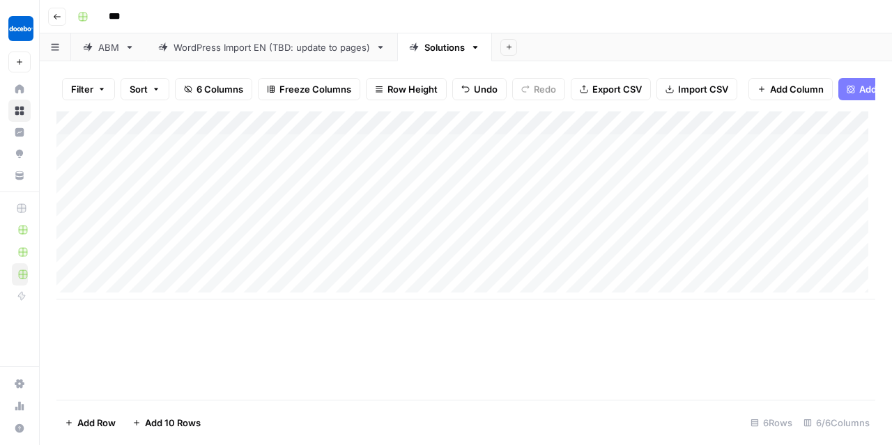
click at [293, 276] on div "Add Column" at bounding box center [465, 205] width 819 height 188
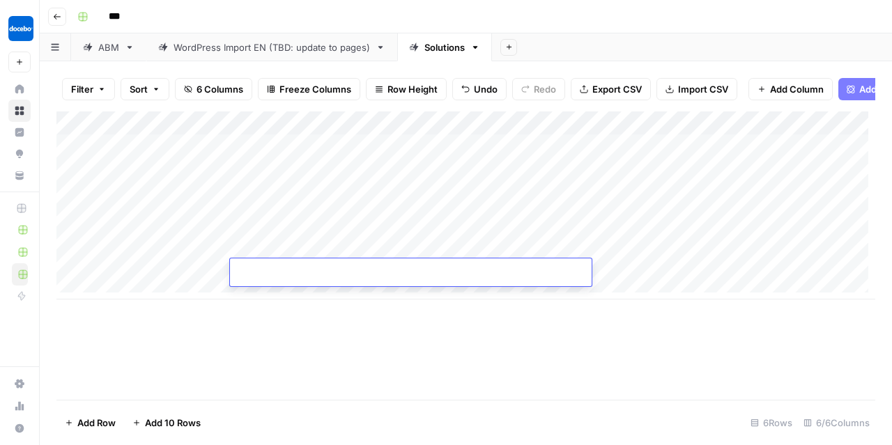
type input "**********"
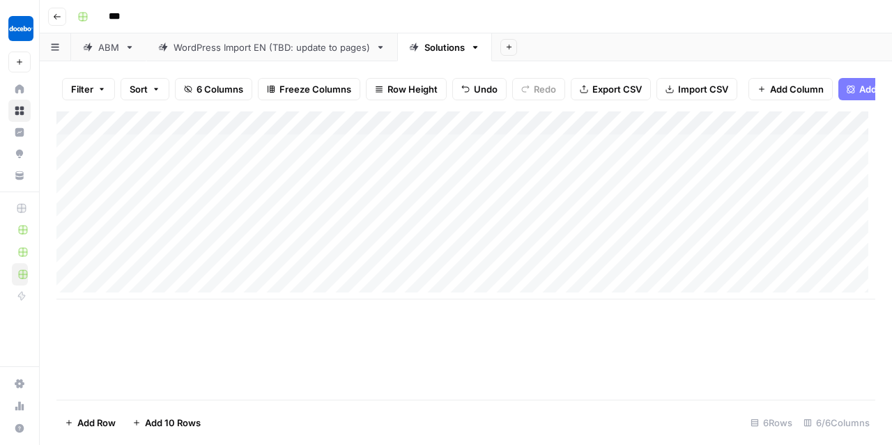
click at [379, 401] on footer "Add Row Add 10 Rows 6 Rows 6/6 Columns" at bounding box center [465, 422] width 819 height 45
click at [680, 278] on div "Add Column" at bounding box center [465, 205] width 819 height 188
type textarea "**"
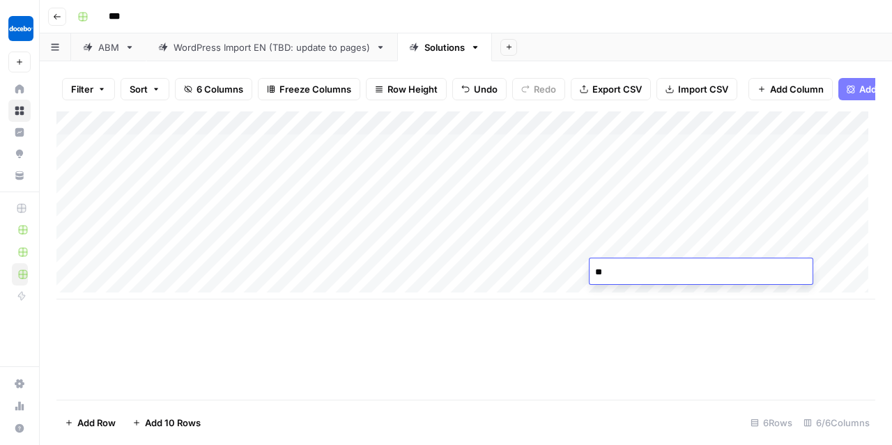
click at [670, 316] on div "Add Column" at bounding box center [465, 255] width 819 height 288
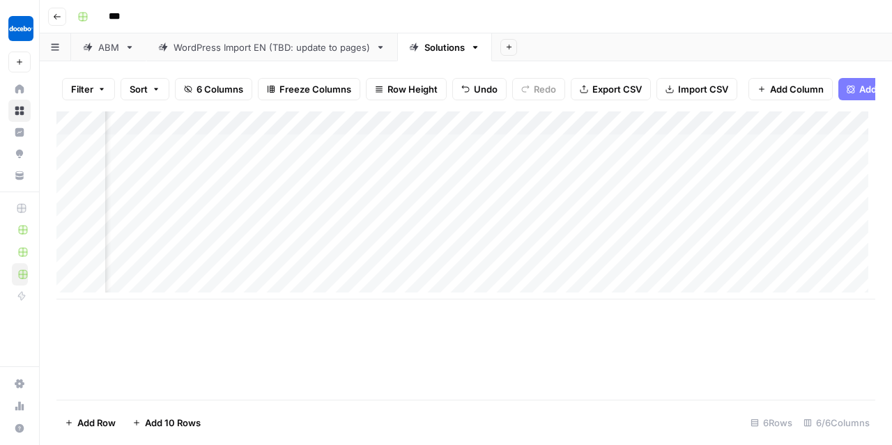
scroll to position [0, 97]
click at [698, 270] on div "Add Column" at bounding box center [465, 205] width 819 height 188
click at [690, 268] on div "Add Column" at bounding box center [465, 205] width 819 height 188
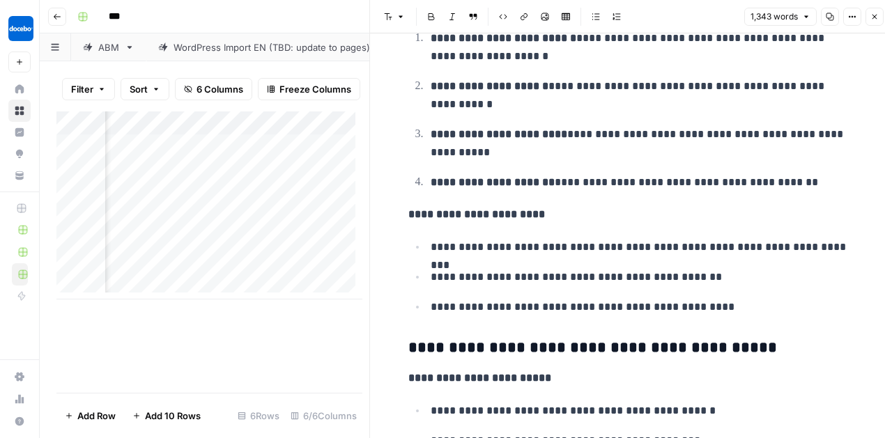
scroll to position [952, 0]
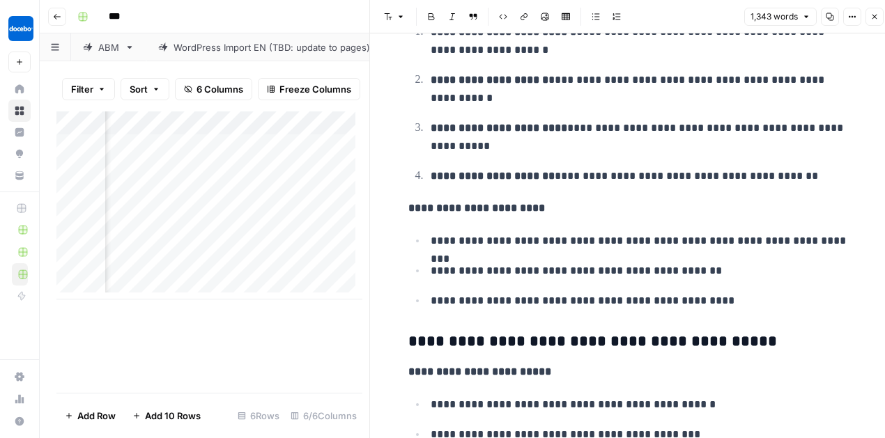
click at [879, 22] on button "Close" at bounding box center [874, 17] width 18 height 18
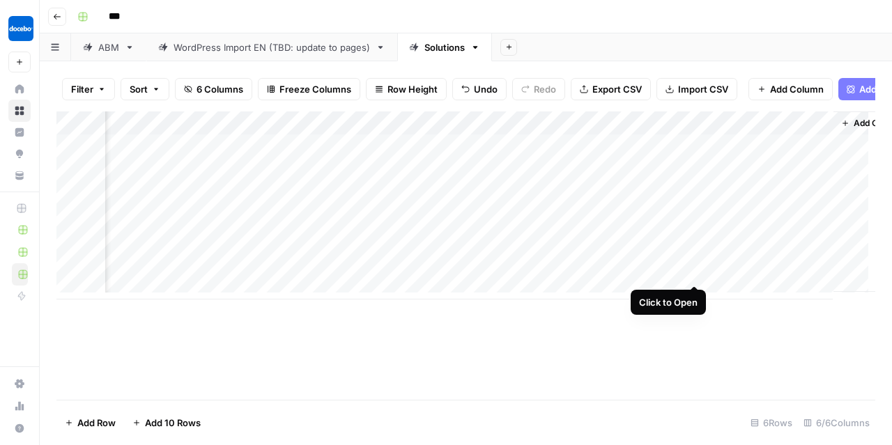
click at [697, 272] on div "Add Column" at bounding box center [465, 205] width 819 height 188
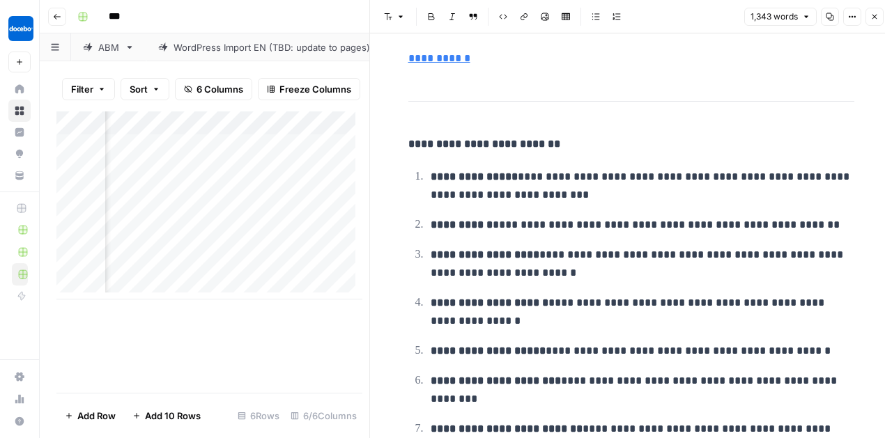
scroll to position [4835, 0]
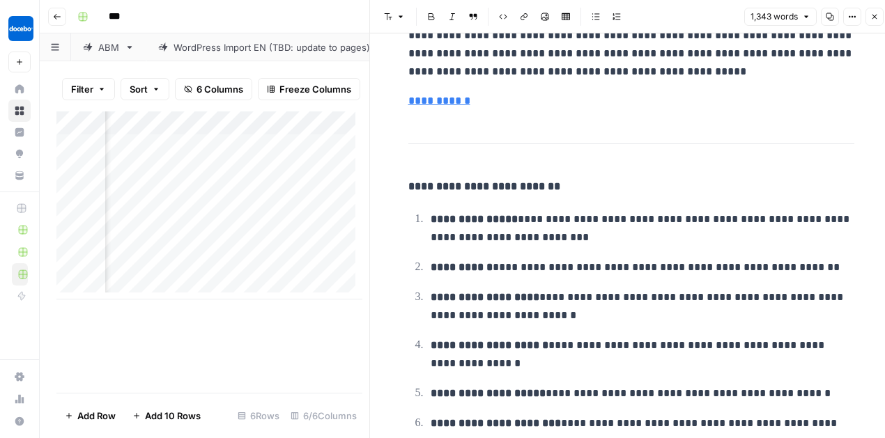
click at [875, 17] on icon "button" at bounding box center [874, 17] width 8 height 8
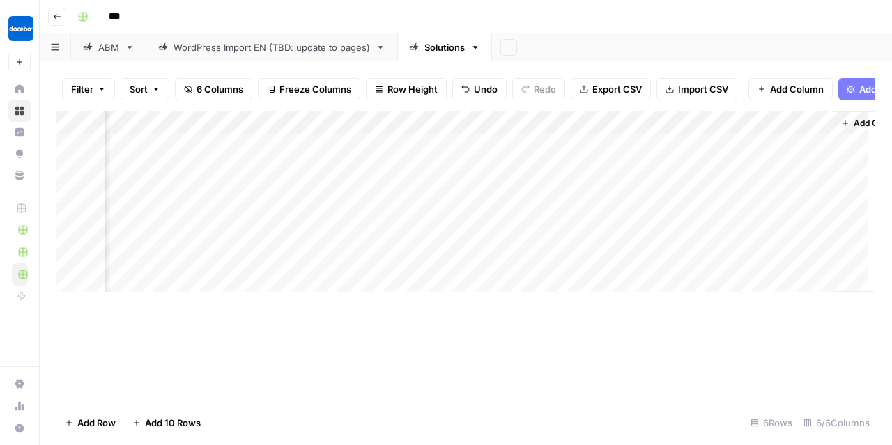
click at [823, 271] on div "Add Column" at bounding box center [465, 205] width 819 height 188
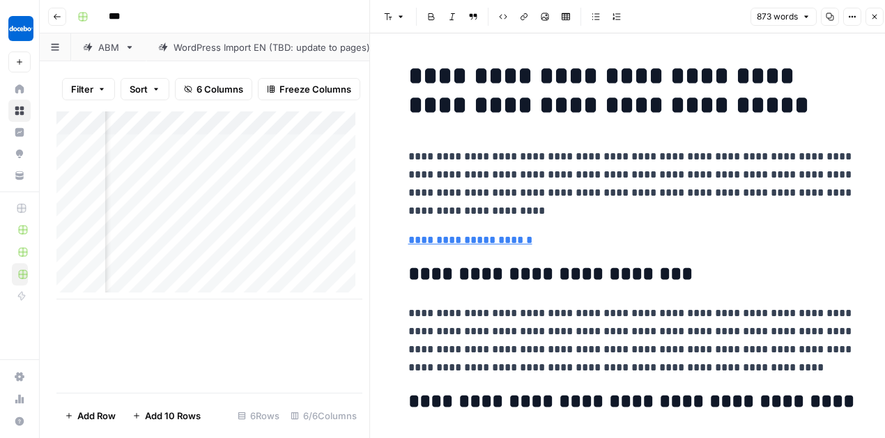
click at [875, 20] on icon "button" at bounding box center [874, 17] width 8 height 8
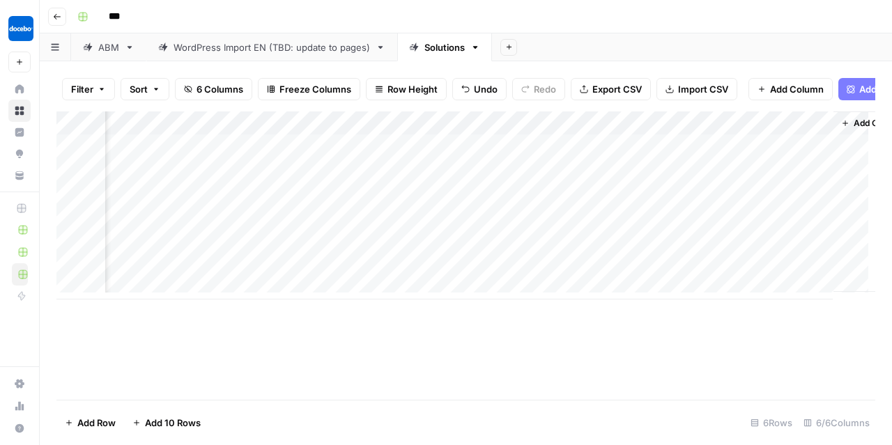
click at [817, 272] on div "Add Column" at bounding box center [465, 205] width 819 height 188
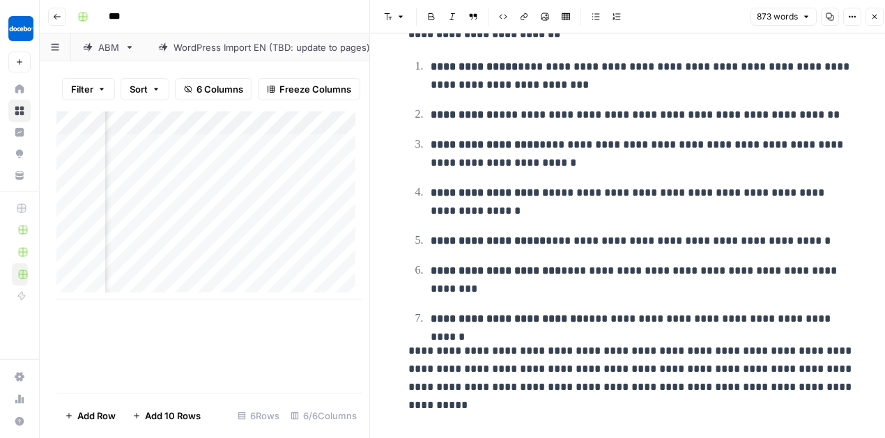
scroll to position [7, 0]
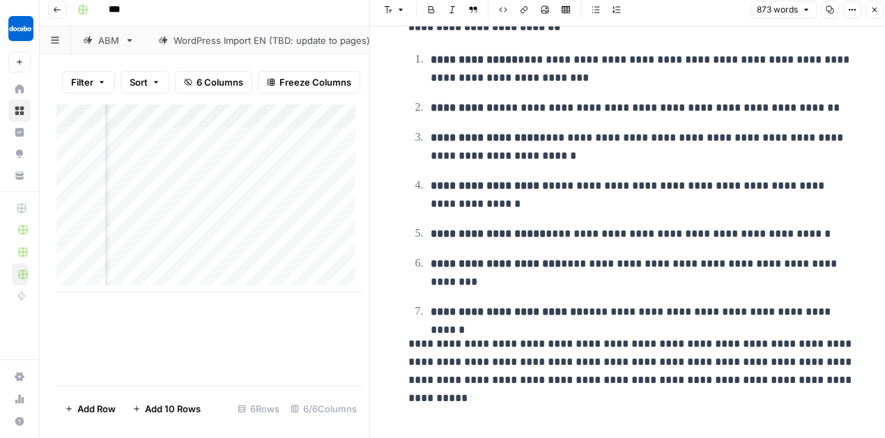
click at [869, 15] on button "Close" at bounding box center [874, 10] width 18 height 18
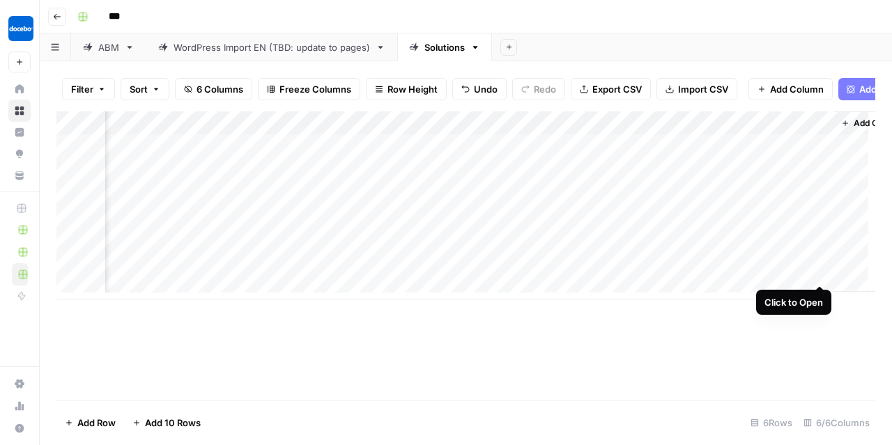
click at [819, 270] on div "Add Column" at bounding box center [465, 205] width 819 height 188
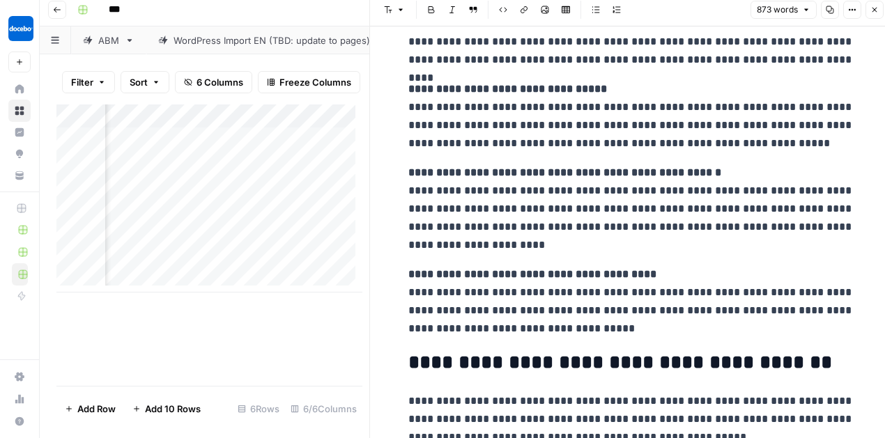
scroll to position [2047, 0]
click at [873, 14] on button "Close" at bounding box center [874, 10] width 18 height 18
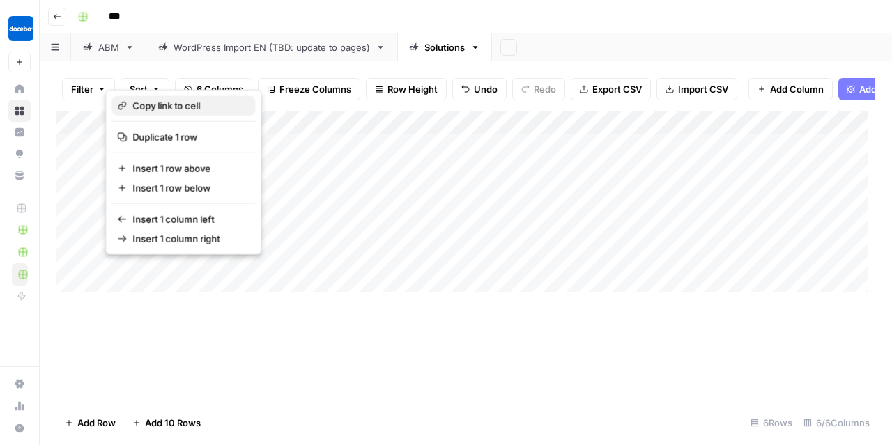
click at [189, 109] on span "Copy link to cell" at bounding box center [187, 106] width 111 height 14
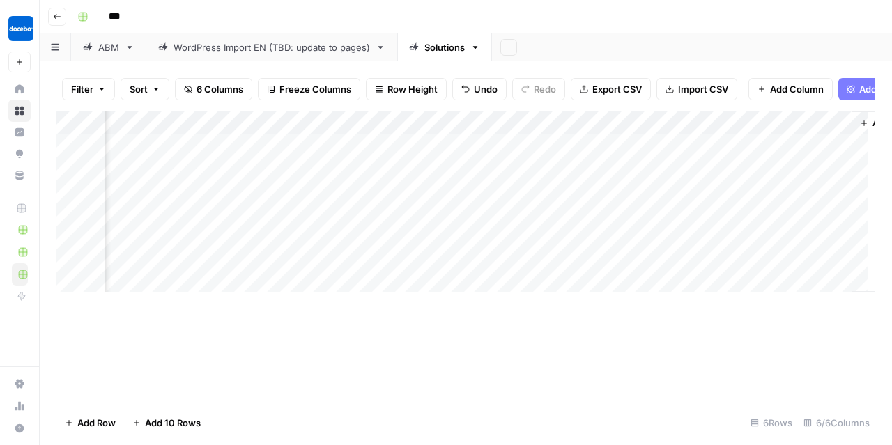
scroll to position [0, 350]
click at [775, 268] on div "Add Column" at bounding box center [465, 205] width 819 height 188
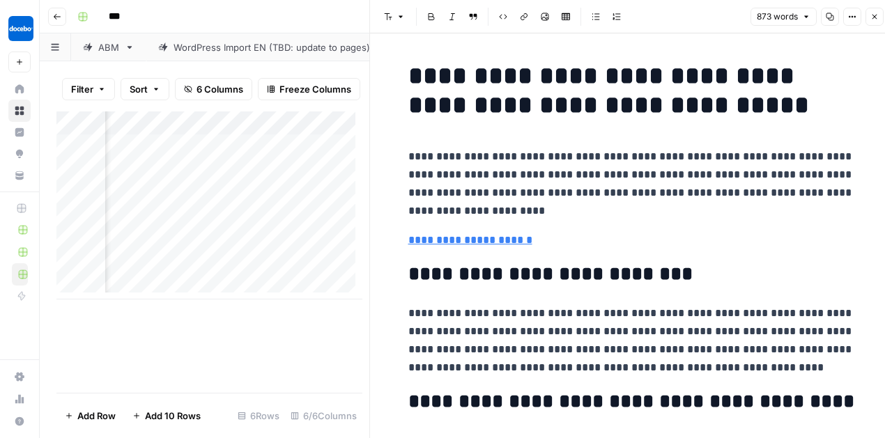
click at [872, 9] on button "Close" at bounding box center [874, 17] width 18 height 18
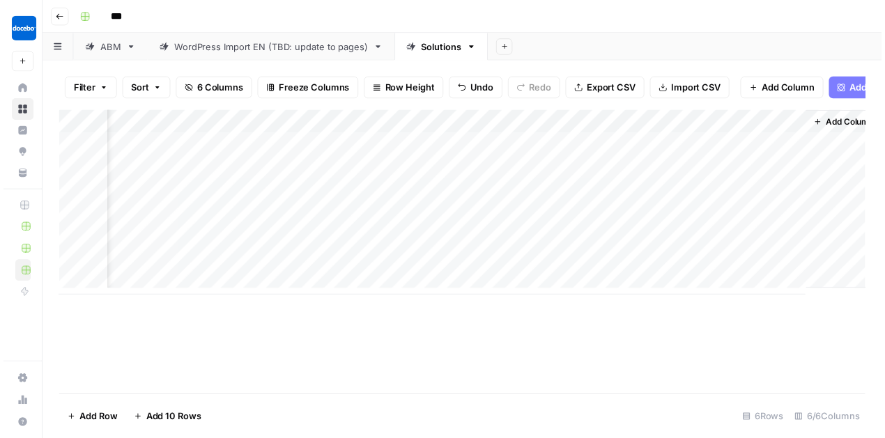
scroll to position [0, 334]
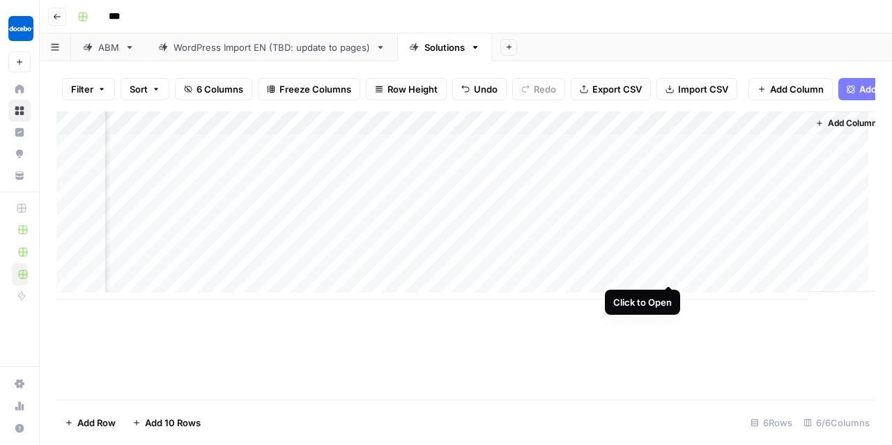
click at [668, 271] on div "Add Column" at bounding box center [465, 205] width 819 height 188
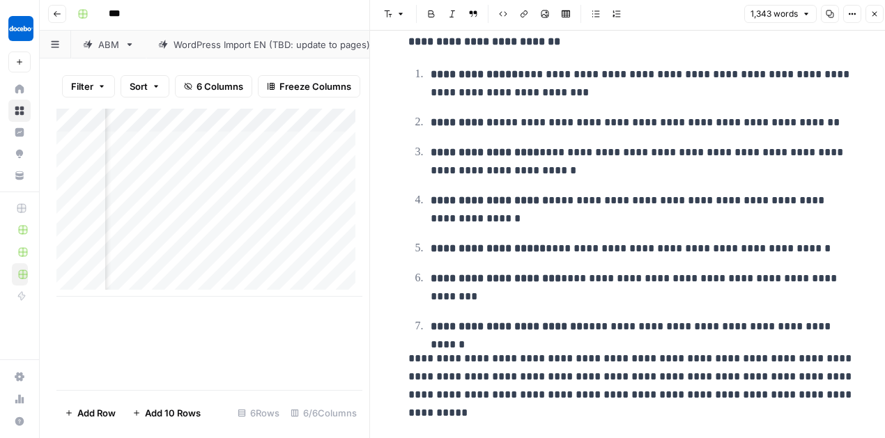
scroll to position [7, 0]
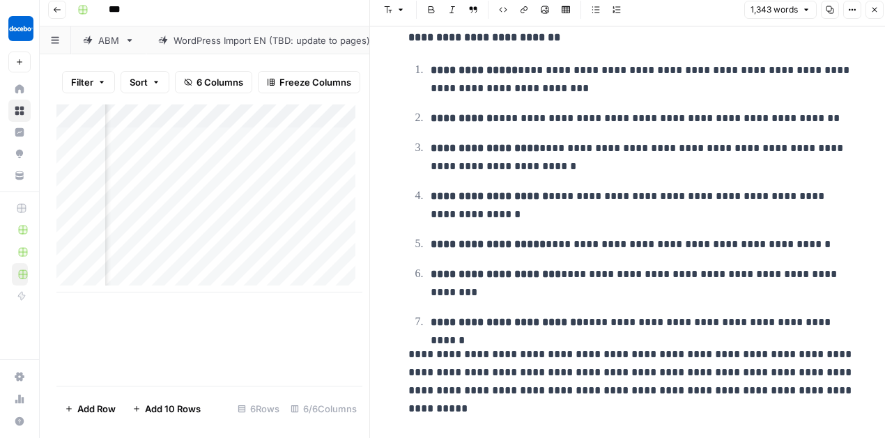
click at [878, 13] on button "Close" at bounding box center [874, 10] width 18 height 18
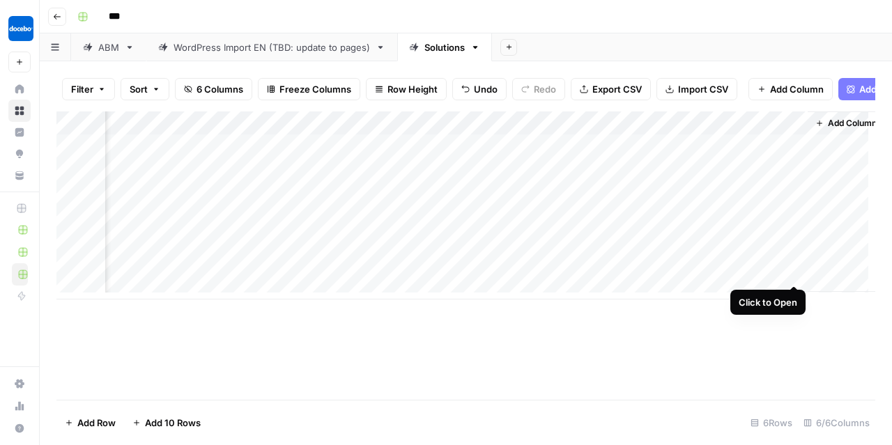
click at [795, 275] on div "Add Column" at bounding box center [465, 205] width 819 height 188
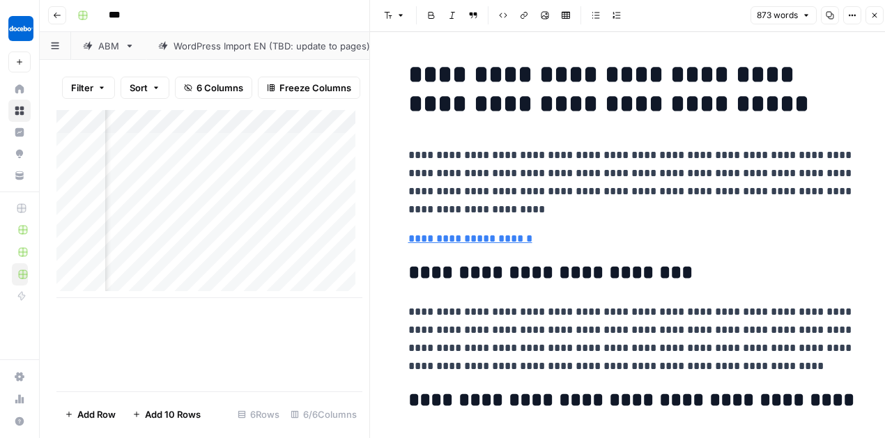
type input "https://www.docebo.com/demo/"
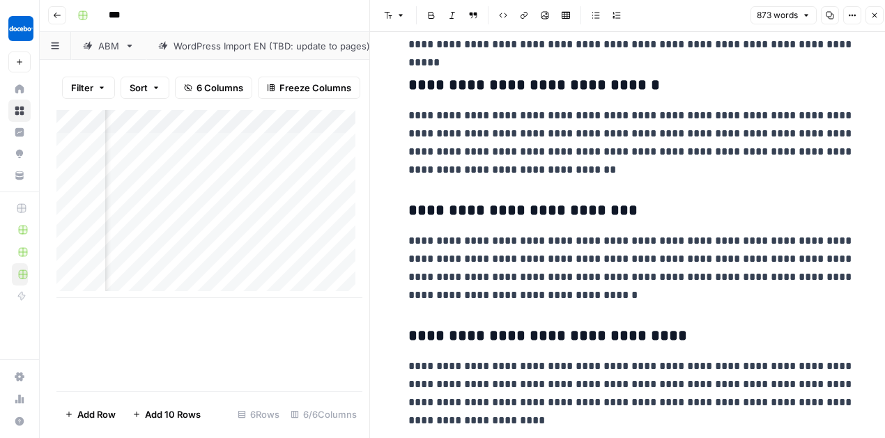
scroll to position [626, 0]
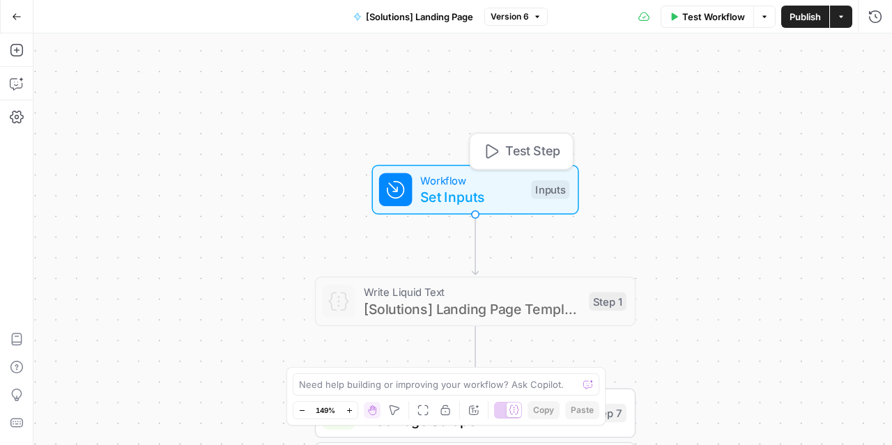
click at [494, 192] on span "Set Inputs" at bounding box center [471, 197] width 102 height 21
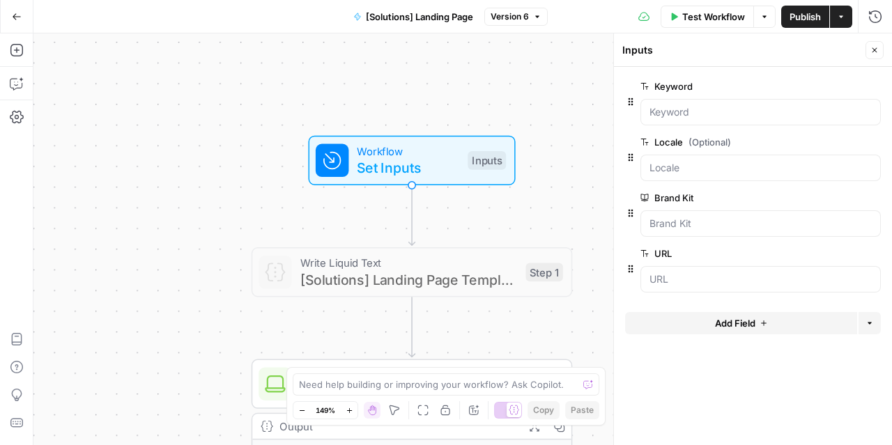
drag, startPoint x: 547, startPoint y: 114, endPoint x: 483, endPoint y: 85, distance: 69.8
click at [483, 85] on div "**********" at bounding box center [462, 239] width 858 height 412
click at [743, 114] on input "Keyword" at bounding box center [760, 112] width 222 height 14
click at [688, 164] on input "Locale (Optional)" at bounding box center [760, 168] width 222 height 14
click at [707, 222] on Kit "Brand Kit" at bounding box center [760, 224] width 222 height 14
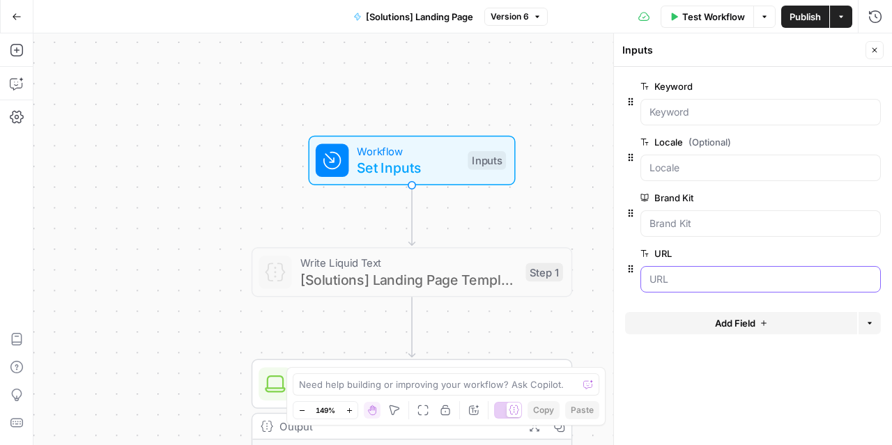
click at [694, 274] on input "URL" at bounding box center [760, 279] width 222 height 14
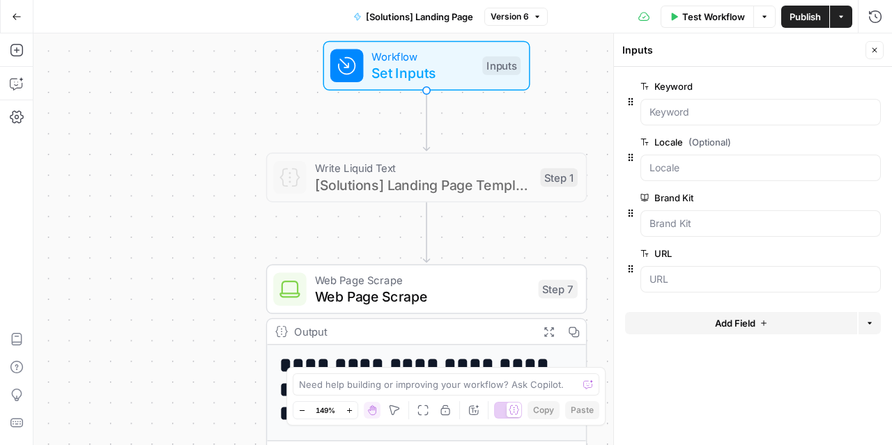
drag, startPoint x: 564, startPoint y: 176, endPoint x: 578, endPoint y: 99, distance: 78.6
click at [578, 99] on div "**********" at bounding box center [462, 239] width 858 height 412
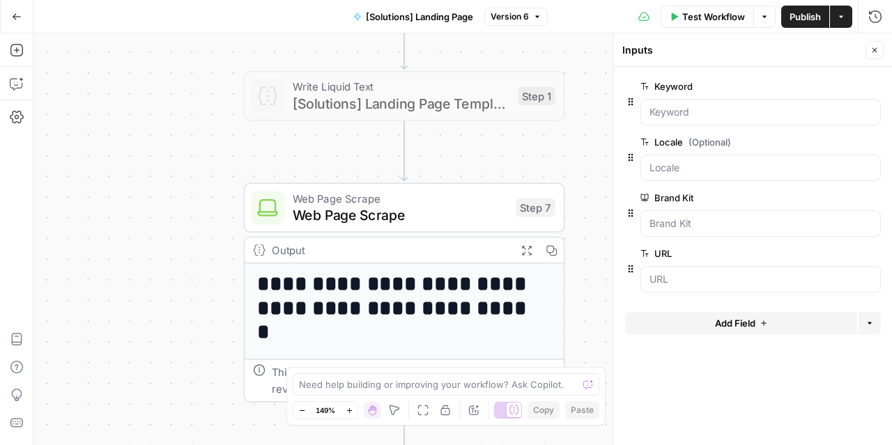
drag, startPoint x: 504, startPoint y: 246, endPoint x: 482, endPoint y: 159, distance: 89.9
click at [482, 159] on div "**********" at bounding box center [462, 239] width 858 height 412
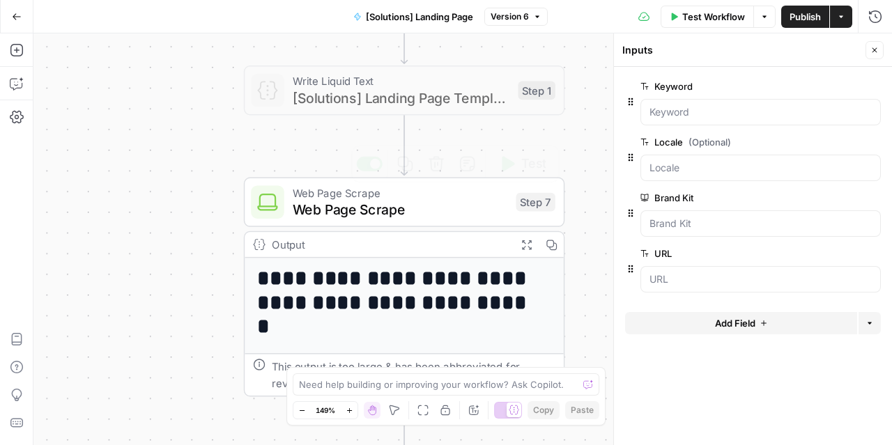
click at [449, 212] on span "Web Page Scrape" at bounding box center [400, 209] width 215 height 21
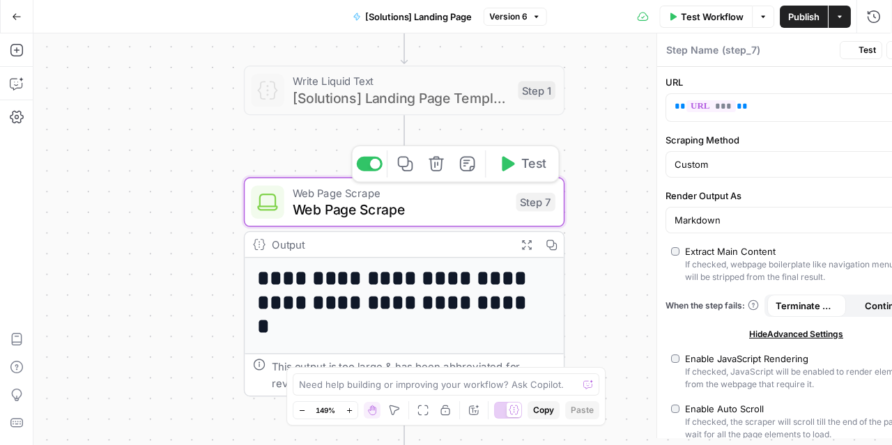
type textarea "Web Page Scrape"
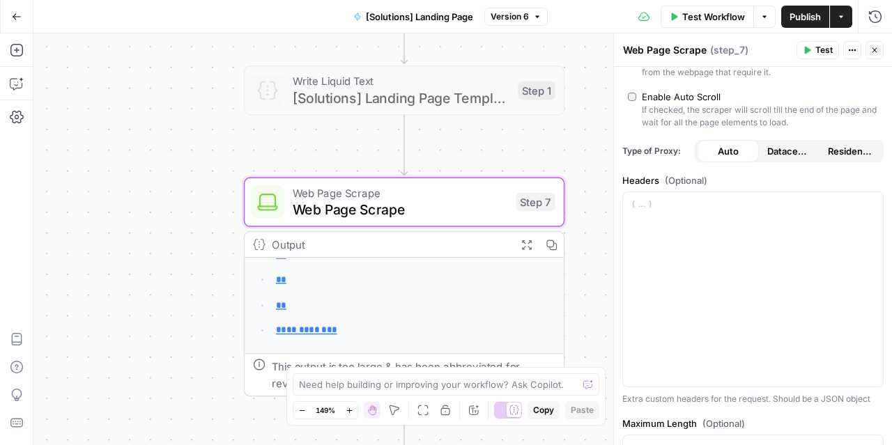
scroll to position [279, 0]
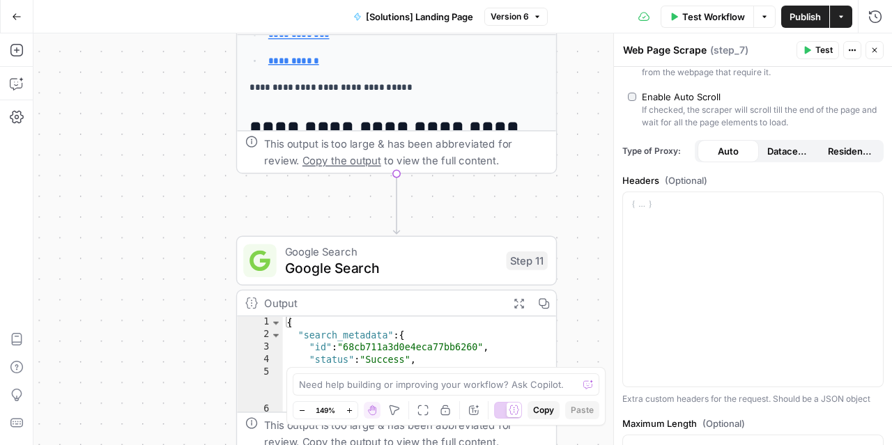
drag, startPoint x: 593, startPoint y: 281, endPoint x: 588, endPoint y: 46, distance: 234.8
click at [588, 46] on div "**********" at bounding box center [462, 239] width 858 height 412
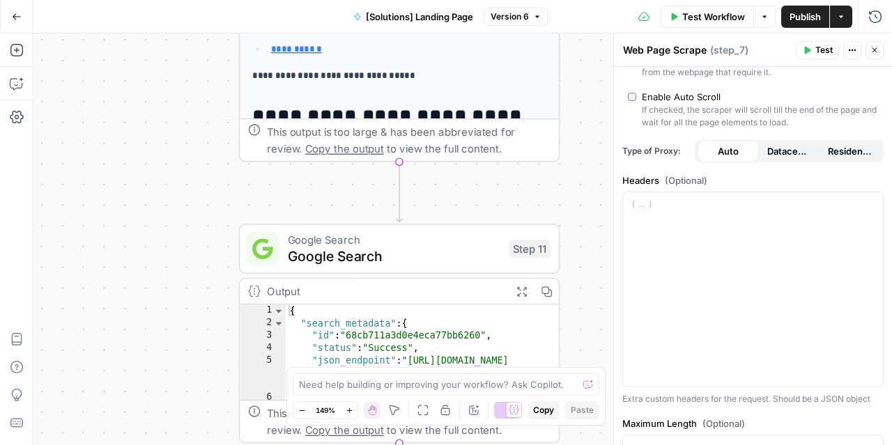
click at [417, 240] on span "Google Search" at bounding box center [394, 239] width 213 height 17
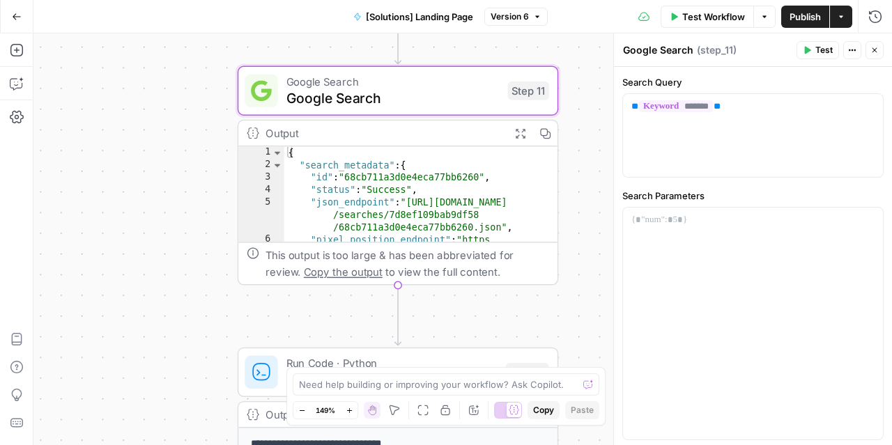
drag, startPoint x: 581, startPoint y: 273, endPoint x: 571, endPoint y: 123, distance: 150.1
click at [580, 115] on div "**********" at bounding box center [462, 239] width 858 height 412
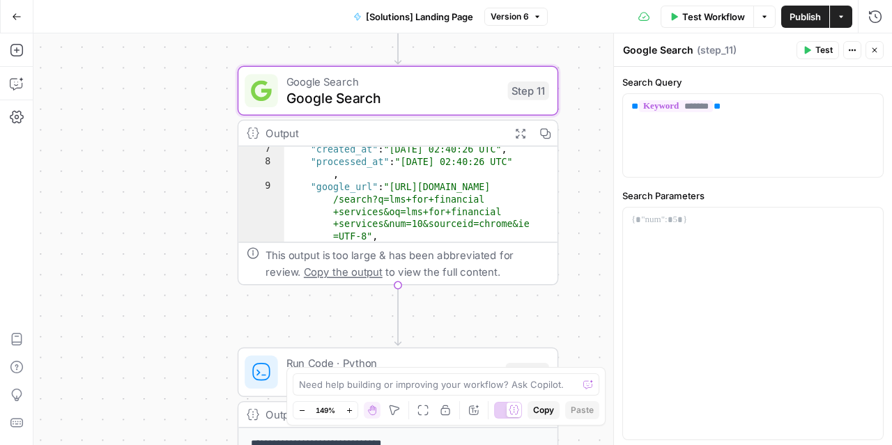
scroll to position [102, 0]
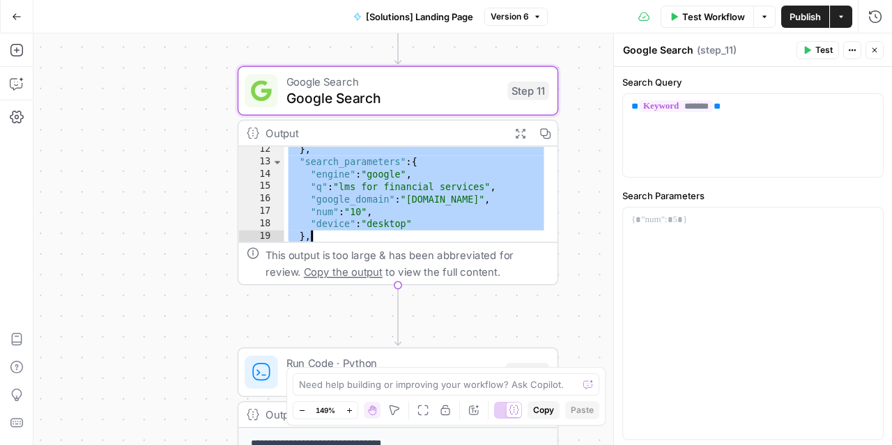
click at [417, 224] on div "} , "search_parameters" : { "engine" : "google" , "q" : "lms for financial serv…" at bounding box center [416, 204] width 264 height 121
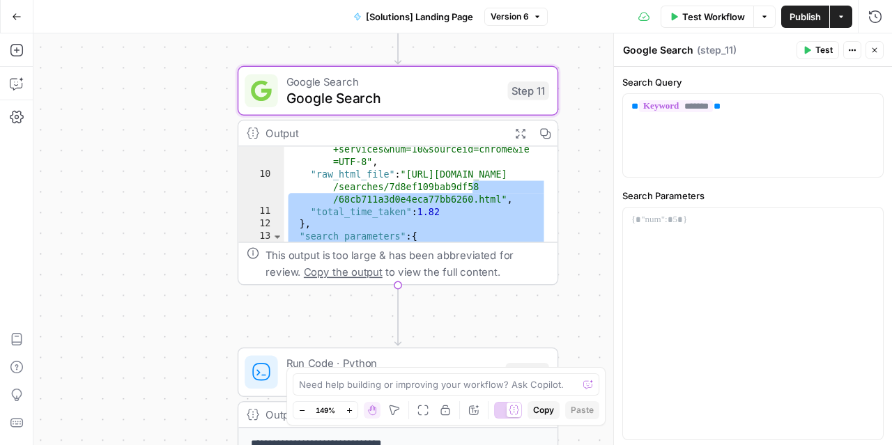
scroll to position [123, 0]
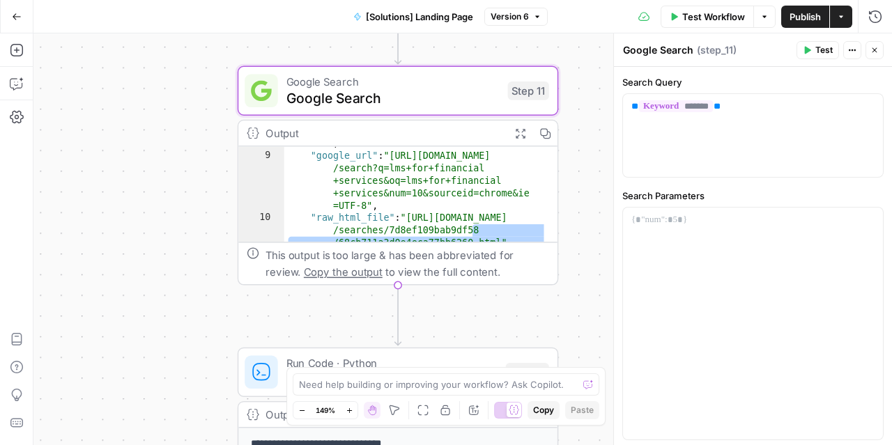
click at [471, 201] on div ""processed_at" : "2025-09-18 02:40:26 UTC" , "google_url" : "https://www.google…" at bounding box center [416, 204] width 264 height 158
type textarea "**********"
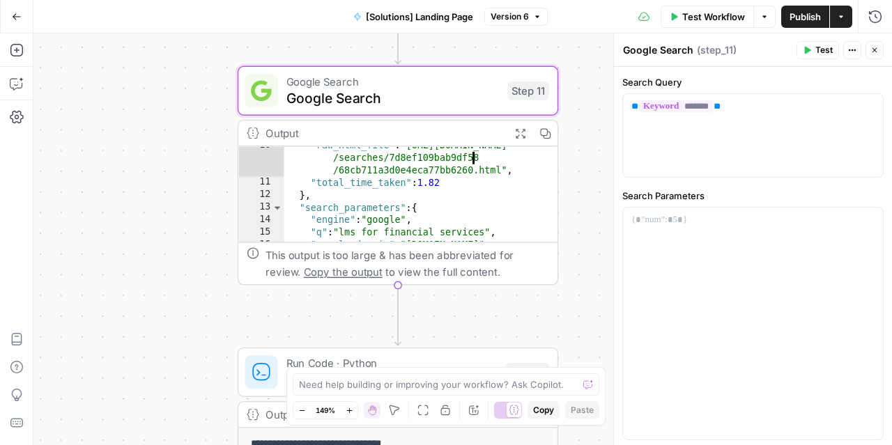
scroll to position [171, 0]
click at [586, 304] on div "**********" at bounding box center [462, 239] width 858 height 412
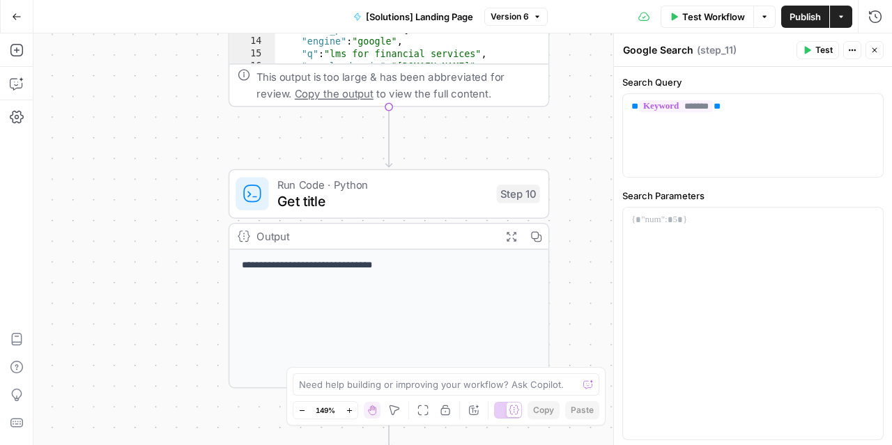
drag, startPoint x: 586, startPoint y: 304, endPoint x: 576, endPoint y: 124, distance: 180.0
click at [576, 124] on div "**********" at bounding box center [462, 239] width 858 height 412
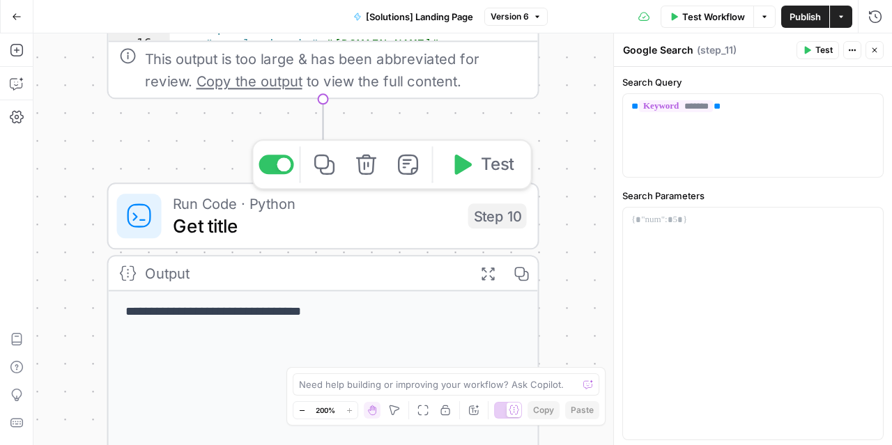
click at [368, 219] on span "Get title" at bounding box center [315, 226] width 284 height 28
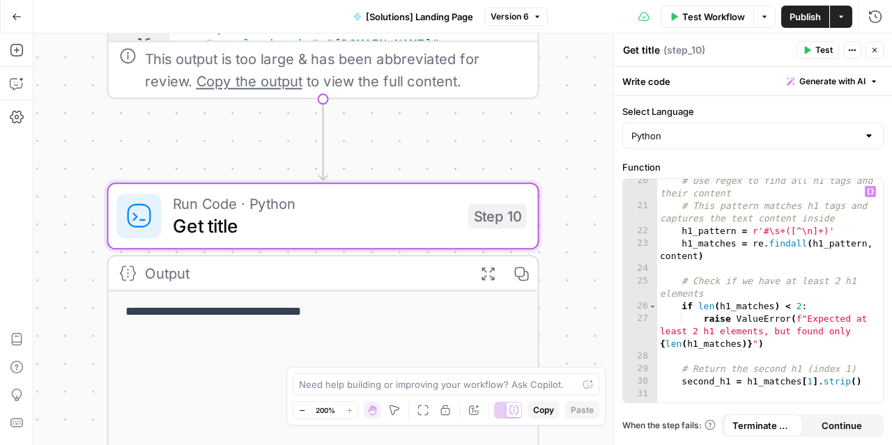
scroll to position [355, 0]
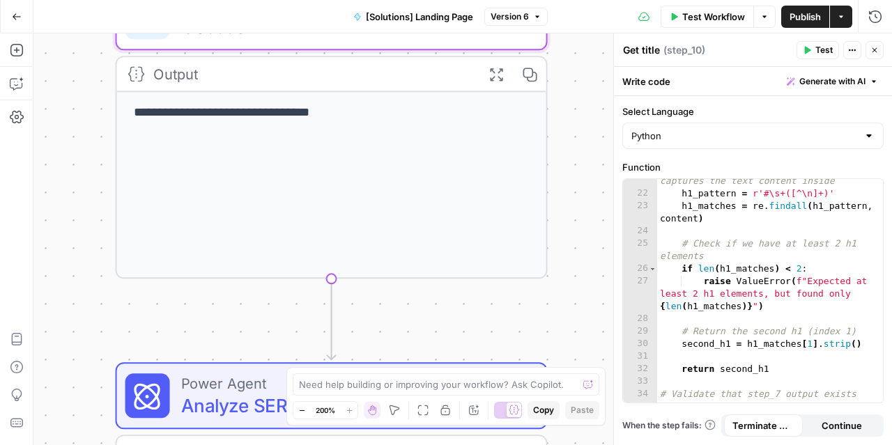
drag, startPoint x: 566, startPoint y: 317, endPoint x: 572, endPoint y: 75, distance: 241.8
click at [572, 75] on div "**********" at bounding box center [462, 239] width 858 height 412
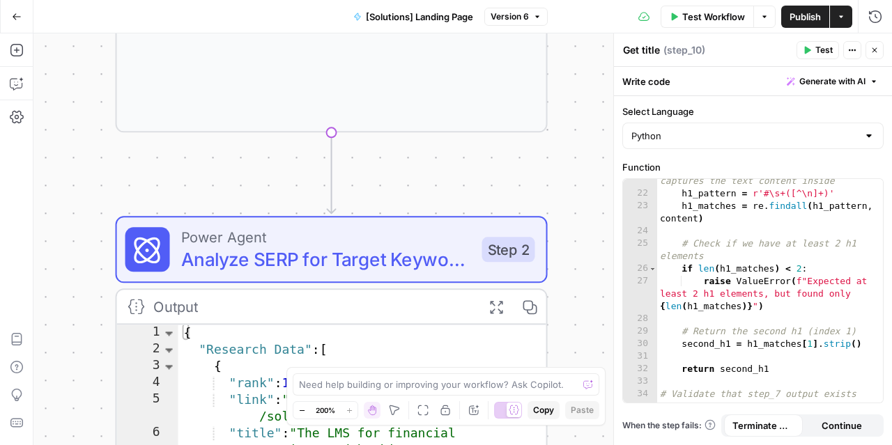
drag, startPoint x: 552, startPoint y: 288, endPoint x: 555, endPoint y: 180, distance: 108.0
click at [555, 180] on div "**********" at bounding box center [462, 239] width 858 height 412
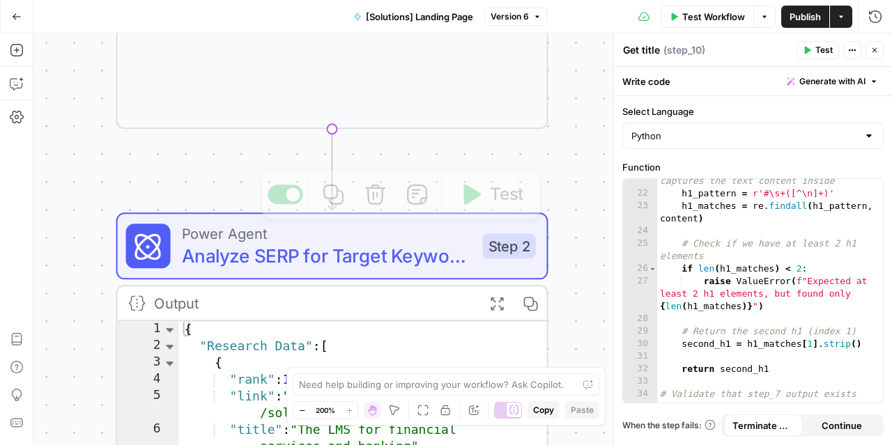
click at [341, 263] on span "Analyze SERP for Target Keyword - Fork" at bounding box center [327, 256] width 290 height 28
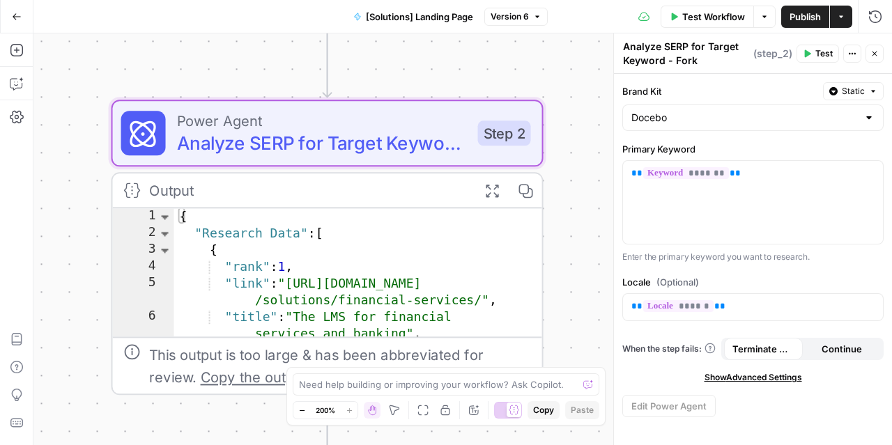
drag, startPoint x: 587, startPoint y: 293, endPoint x: 582, endPoint y: 180, distance: 113.0
click at [582, 180] on div "**********" at bounding box center [462, 239] width 858 height 412
click at [737, 373] on span "Show Advanced Settings" at bounding box center [753, 377] width 98 height 13
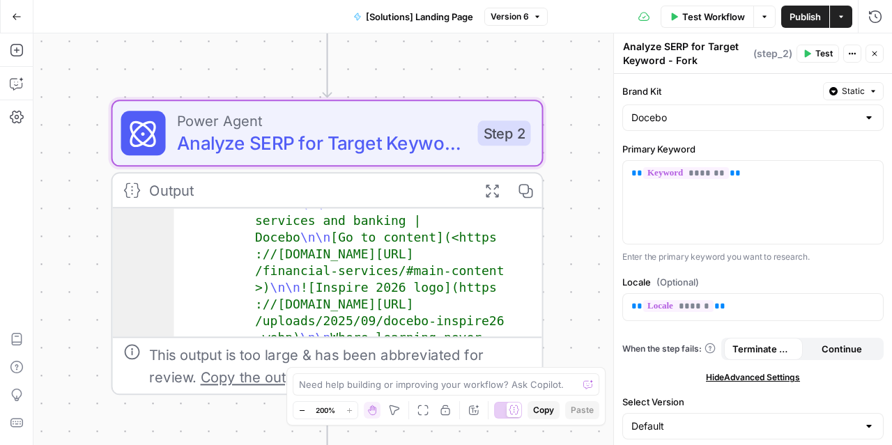
scroll to position [140, 0]
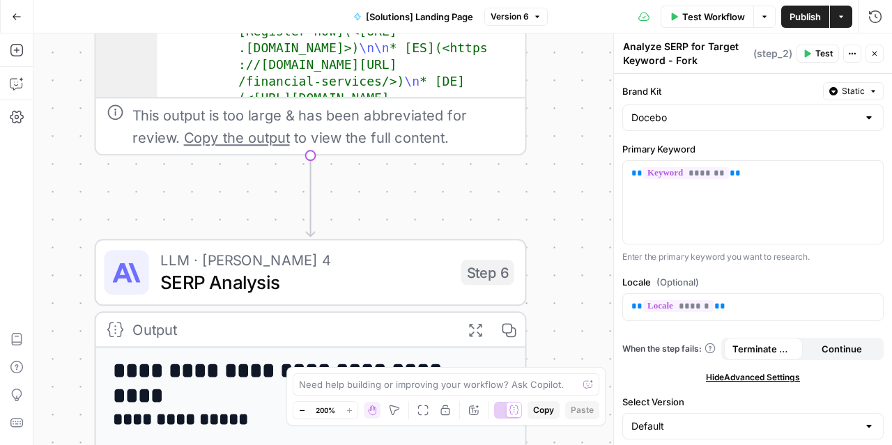
drag, startPoint x: 589, startPoint y: 316, endPoint x: 571, endPoint y: 82, distance: 235.5
click at [573, 77] on div "**********" at bounding box center [462, 239] width 858 height 412
click at [422, 274] on span "SERP Analysis" at bounding box center [305, 282] width 290 height 28
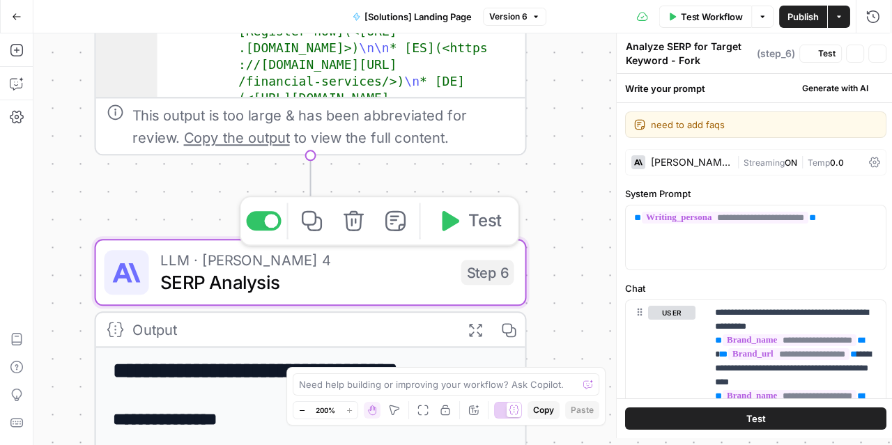
type textarea "SERP Analysis"
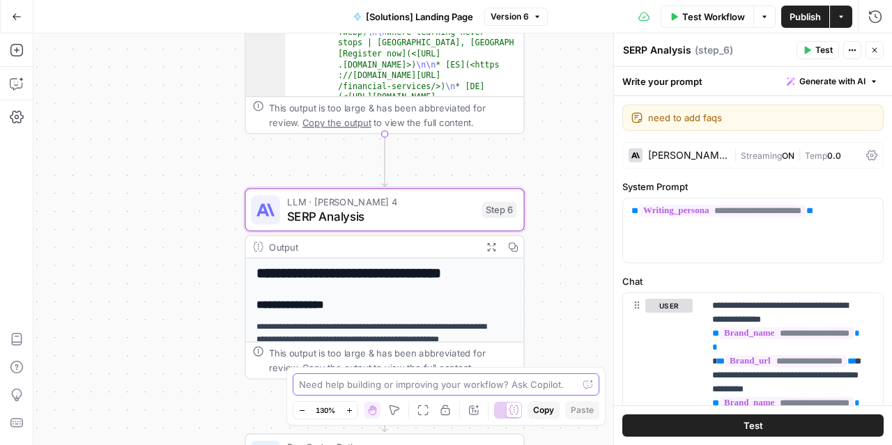
drag, startPoint x: 559, startPoint y: 178, endPoint x: 550, endPoint y: 116, distance: 62.0
click at [550, 116] on div "**********" at bounding box center [462, 239] width 858 height 412
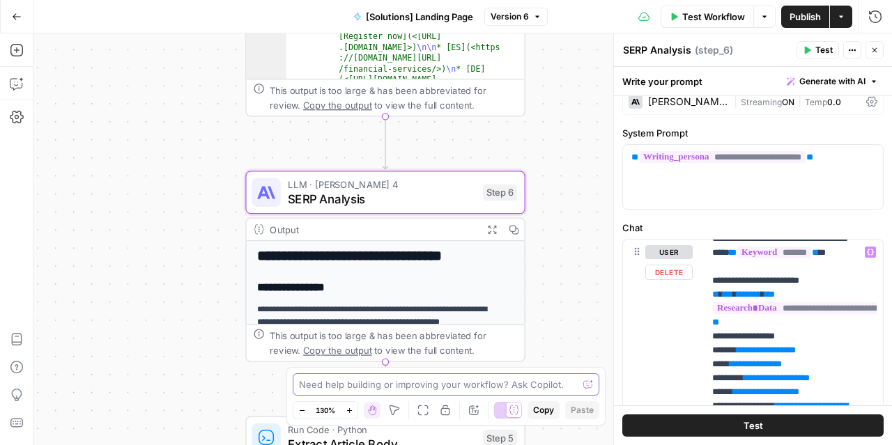
scroll to position [496, 0]
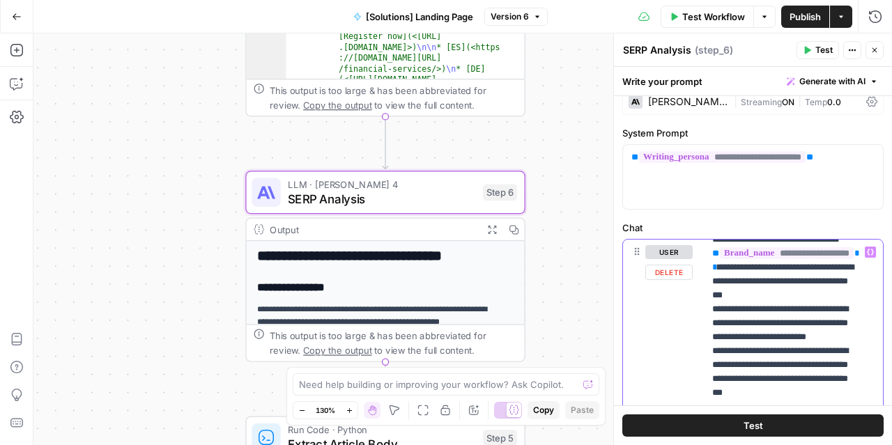
scroll to position [835, 0]
click at [835, 309] on p "**********" at bounding box center [786, 176] width 149 height 1533
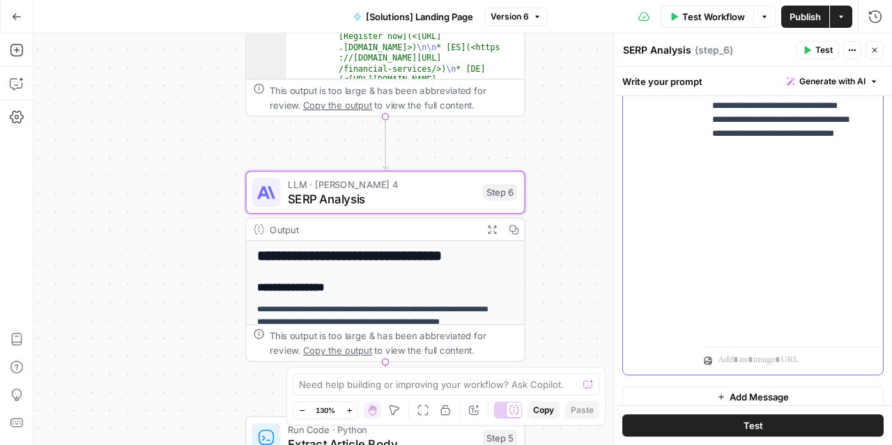
scroll to position [527, 0]
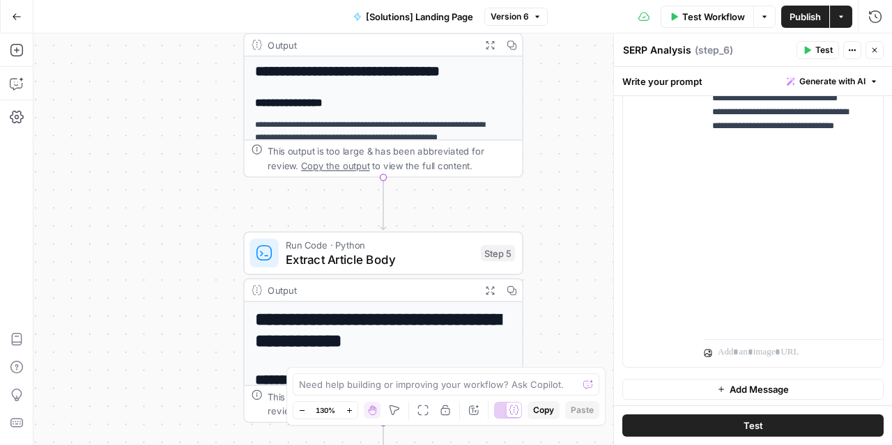
drag, startPoint x: 567, startPoint y: 272, endPoint x: 565, endPoint y: 88, distance: 184.6
click at [565, 88] on div "**********" at bounding box center [462, 239] width 858 height 412
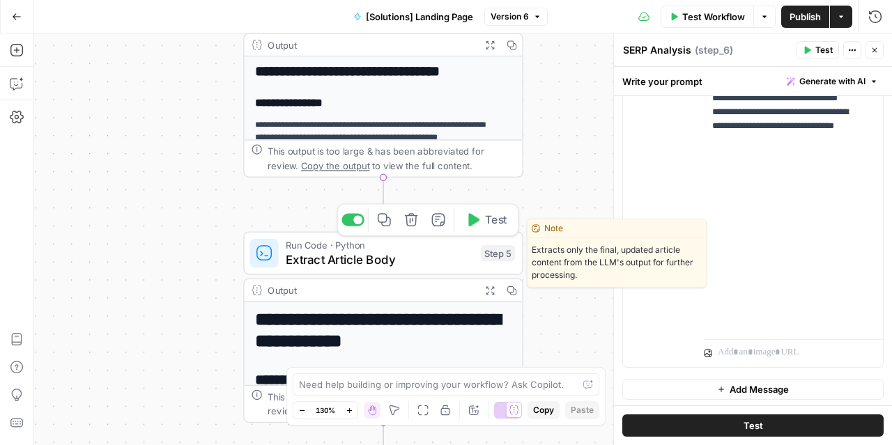
click at [442, 257] on span "Extract Article Body" at bounding box center [379, 260] width 187 height 18
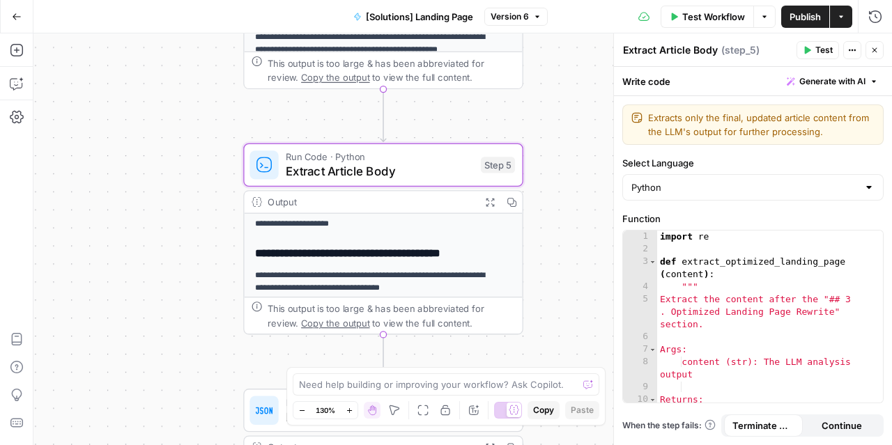
scroll to position [311, 0]
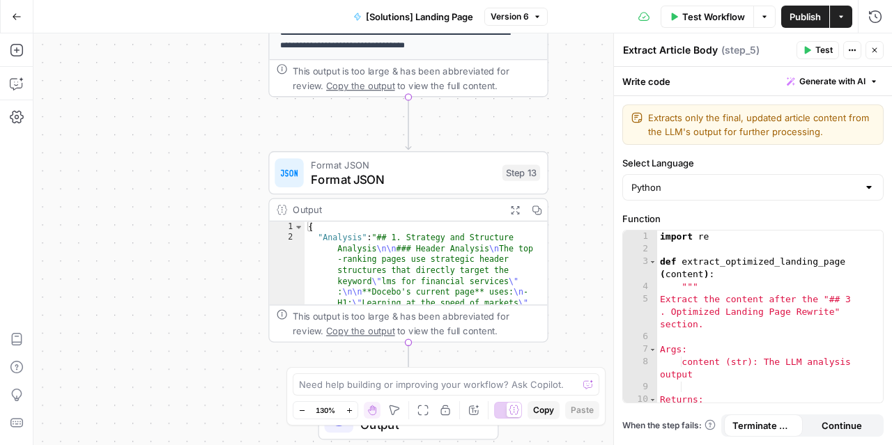
drag, startPoint x: 554, startPoint y: 303, endPoint x: 579, endPoint y: 65, distance: 238.9
click at [579, 65] on div "**********" at bounding box center [462, 239] width 858 height 412
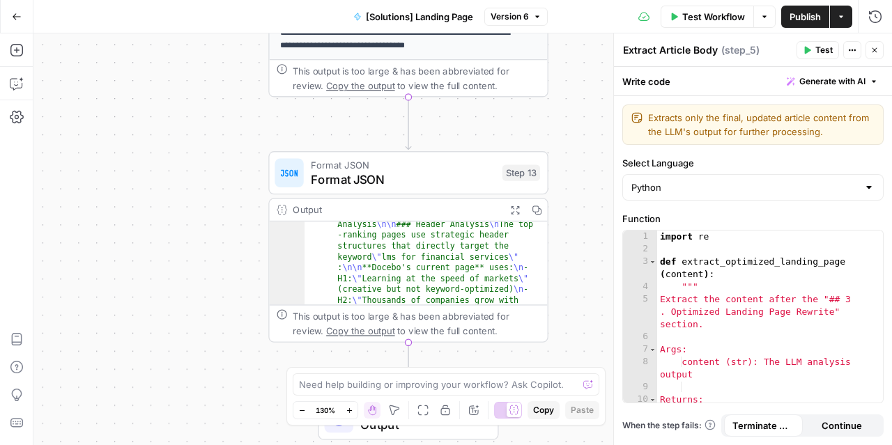
scroll to position [20, 0]
click at [445, 180] on span "Format JSON" at bounding box center [403, 179] width 184 height 18
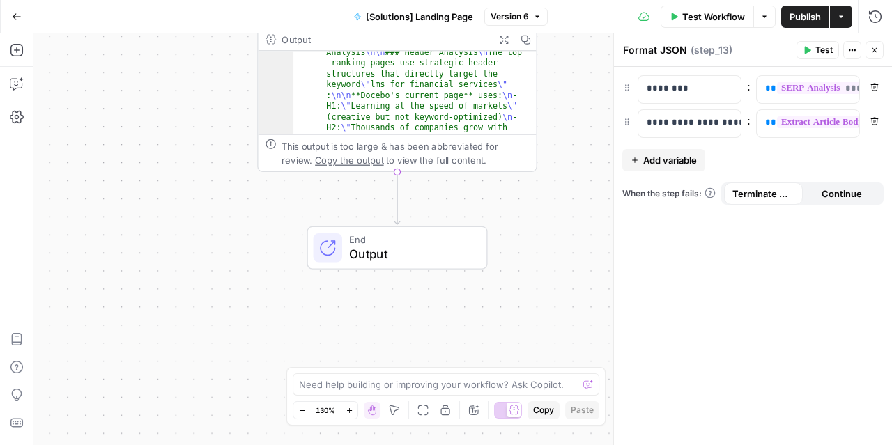
drag, startPoint x: 578, startPoint y: 322, endPoint x: 566, endPoint y: 131, distance: 191.2
click at [566, 131] on div "**********" at bounding box center [462, 239] width 858 height 412
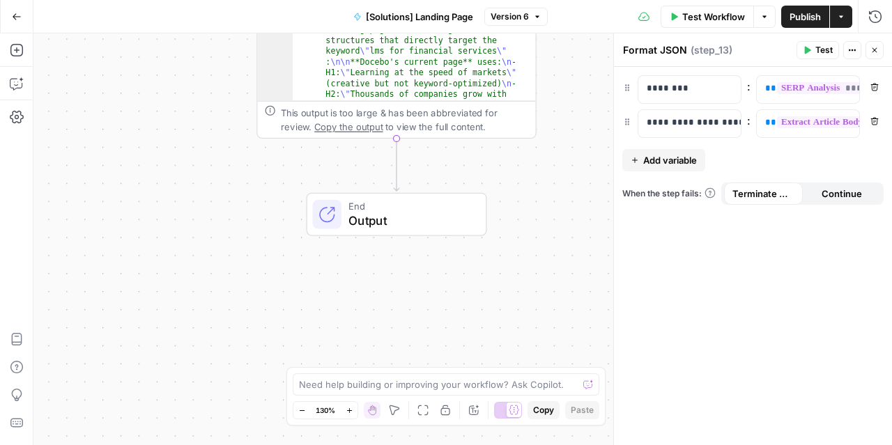
click at [446, 212] on span "Output" at bounding box center [409, 221] width 123 height 18
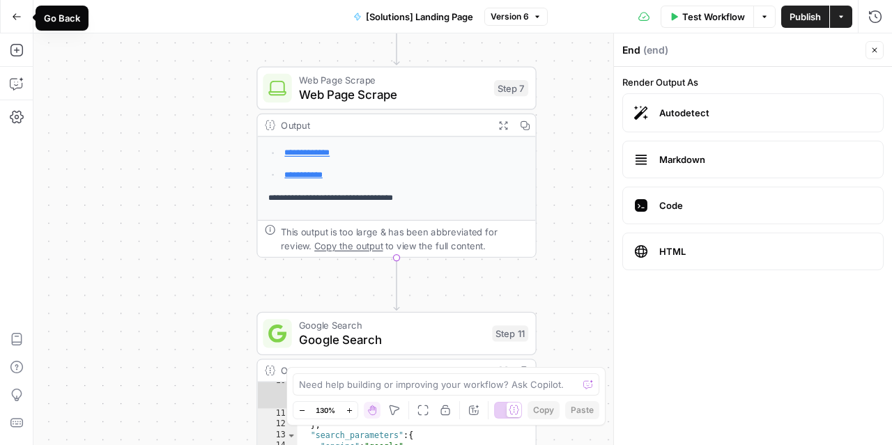
click at [24, 23] on button "Go Back" at bounding box center [16, 16] width 25 height 25
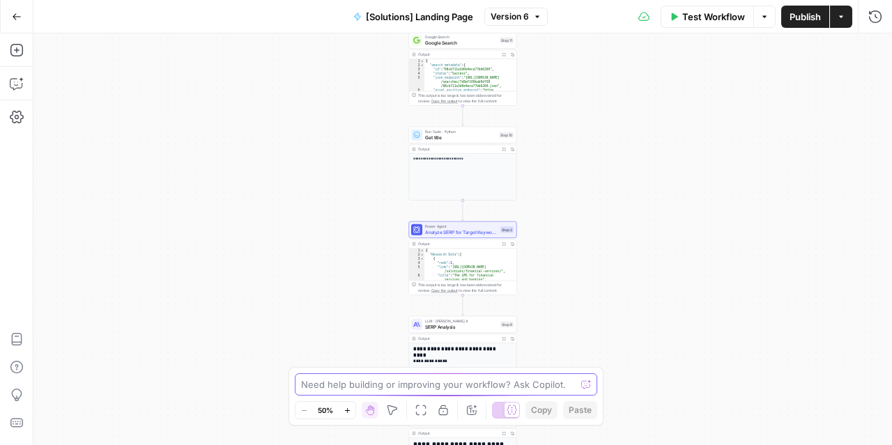
click at [335, 384] on textarea at bounding box center [438, 385] width 274 height 14
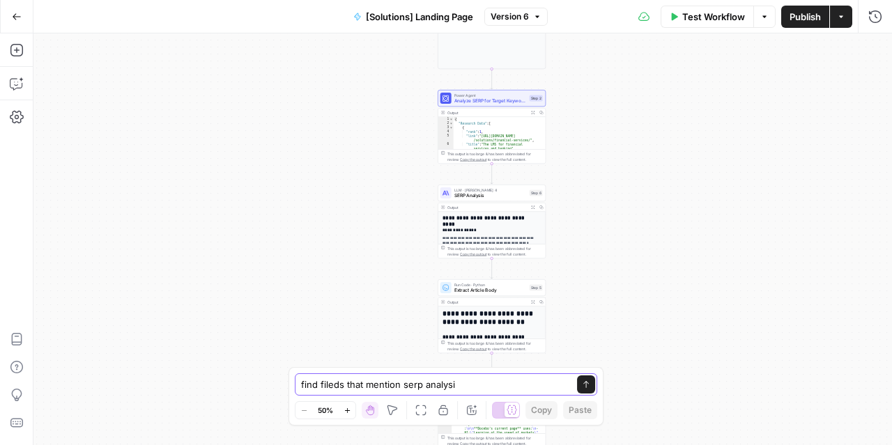
type textarea "find fileds that mention serp analysis"
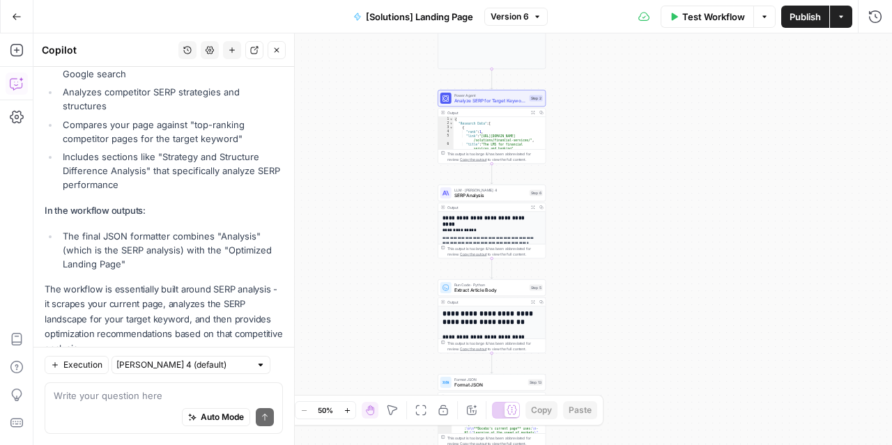
scroll to position [536, 0]
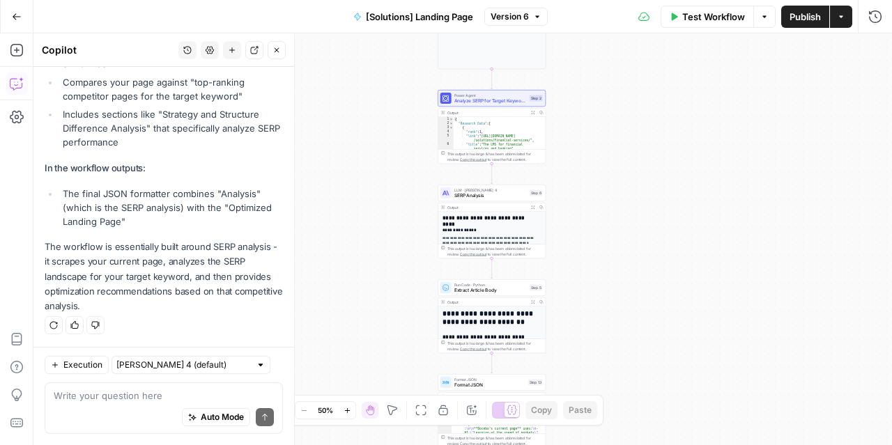
click at [12, 15] on icon "button" at bounding box center [17, 17] width 10 height 10
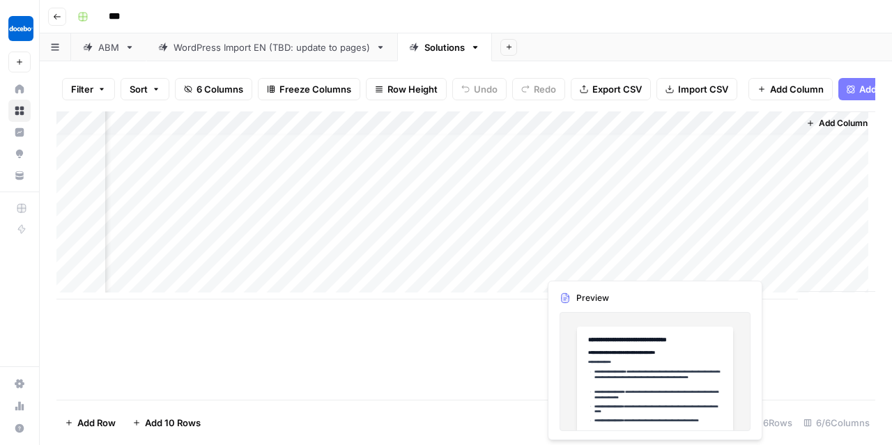
click at [650, 263] on div "Add Column" at bounding box center [465, 205] width 819 height 188
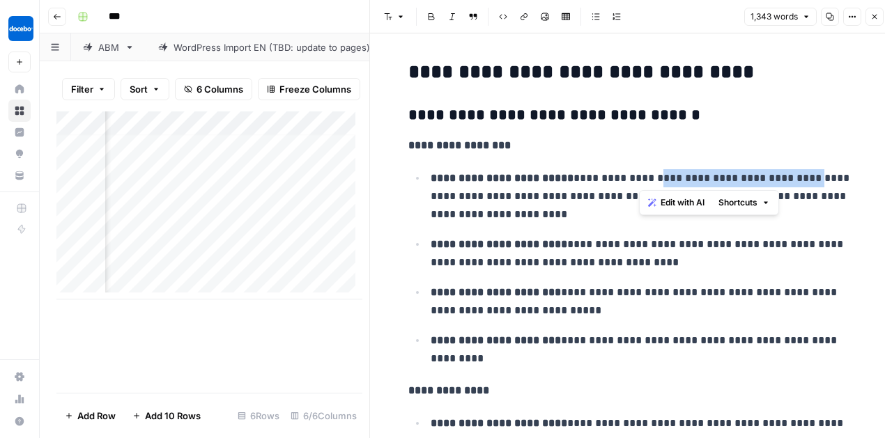
drag, startPoint x: 639, startPoint y: 176, endPoint x: 787, endPoint y: 173, distance: 147.7
click at [787, 173] on p "**********" at bounding box center [643, 196] width 424 height 54
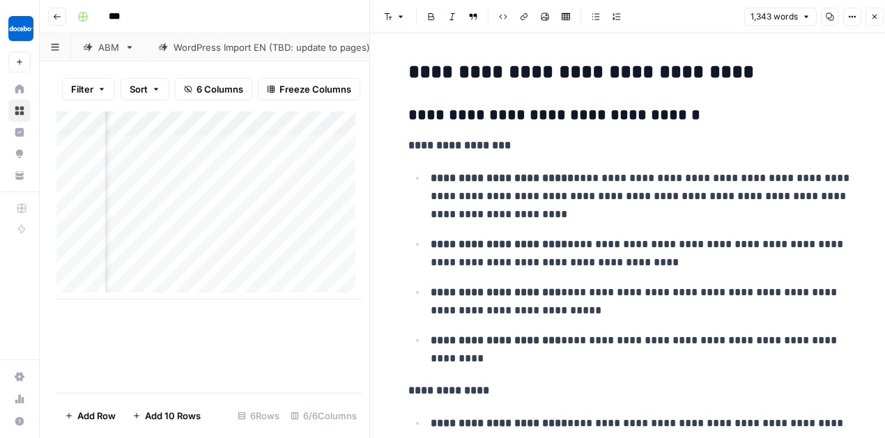
click at [564, 203] on p "**********" at bounding box center [643, 196] width 424 height 54
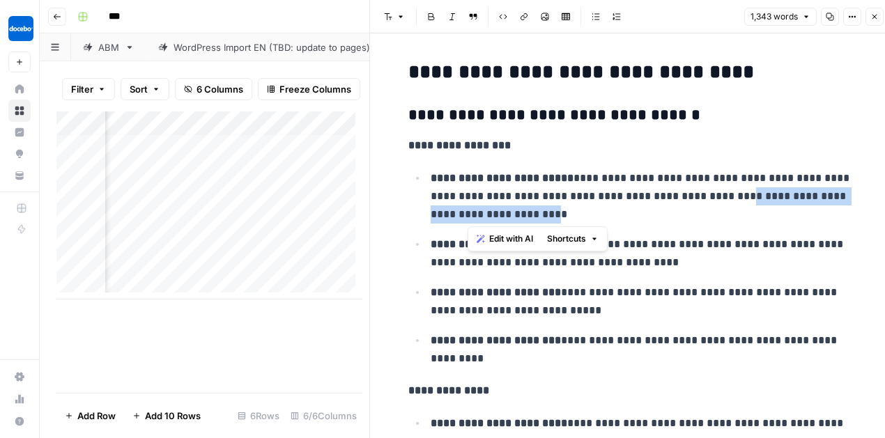
drag, startPoint x: 670, startPoint y: 199, endPoint x: 470, endPoint y: 218, distance: 201.6
click at [470, 218] on p "**********" at bounding box center [643, 196] width 424 height 54
copy p "**********"
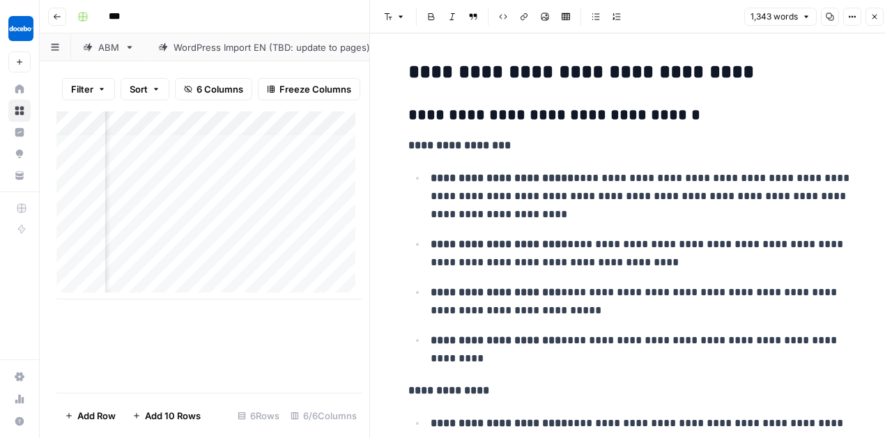
click at [702, 293] on p "**********" at bounding box center [643, 302] width 424 height 36
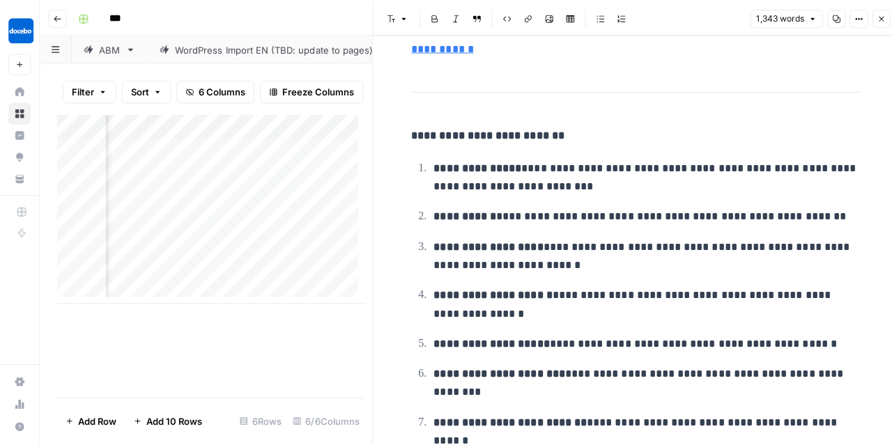
scroll to position [4977, 0]
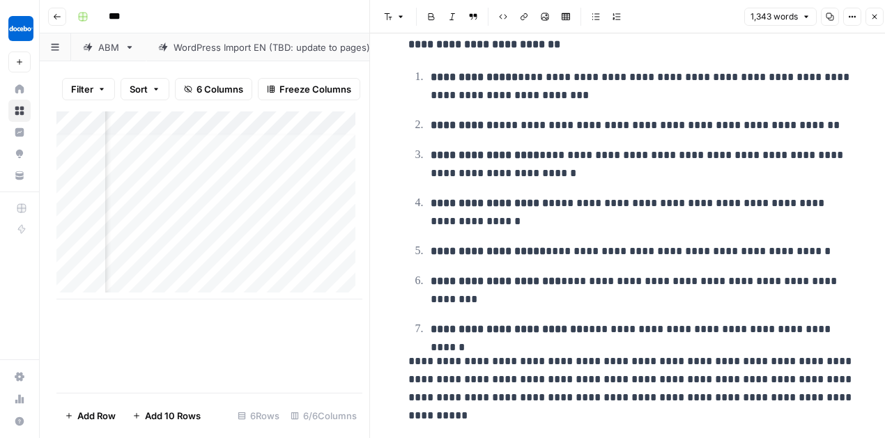
click at [876, 21] on button "Close" at bounding box center [874, 17] width 18 height 18
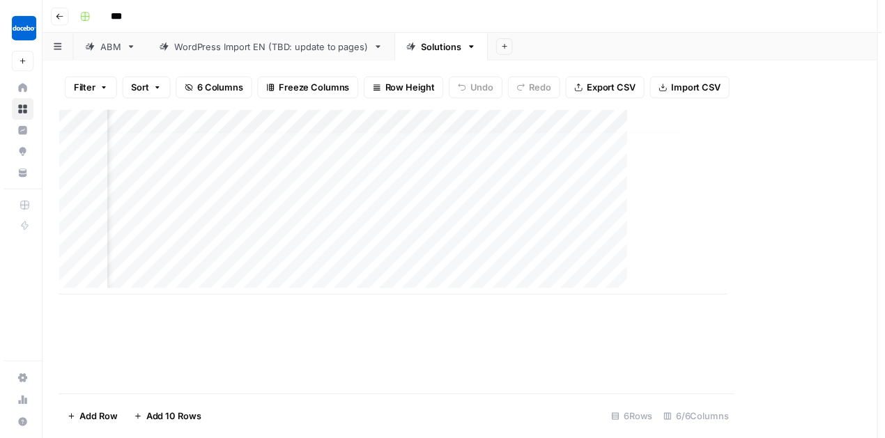
scroll to position [7, 334]
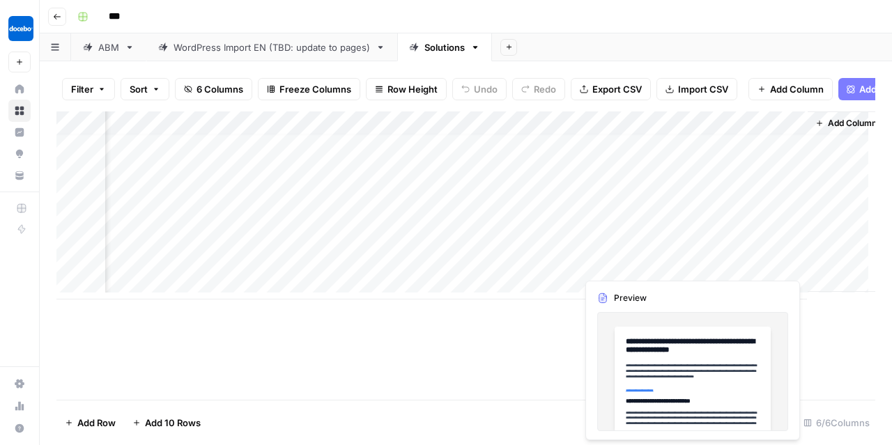
click at [794, 265] on div "Add Column" at bounding box center [465, 205] width 819 height 188
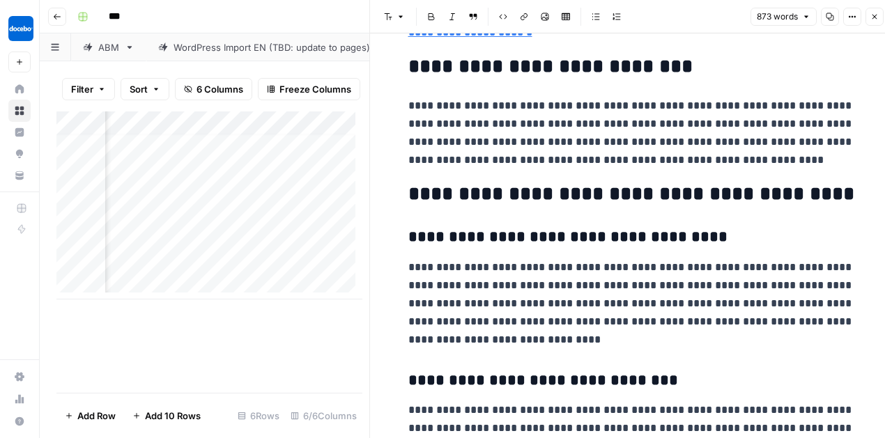
scroll to position [208, 0]
click at [493, 137] on p "**********" at bounding box center [631, 133] width 446 height 72
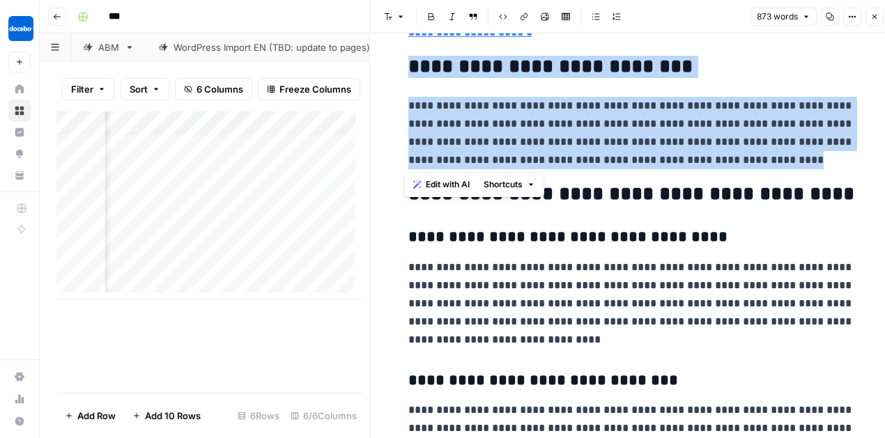
drag, startPoint x: 709, startPoint y: 151, endPoint x: 392, endPoint y: 72, distance: 326.6
copy div "**********"
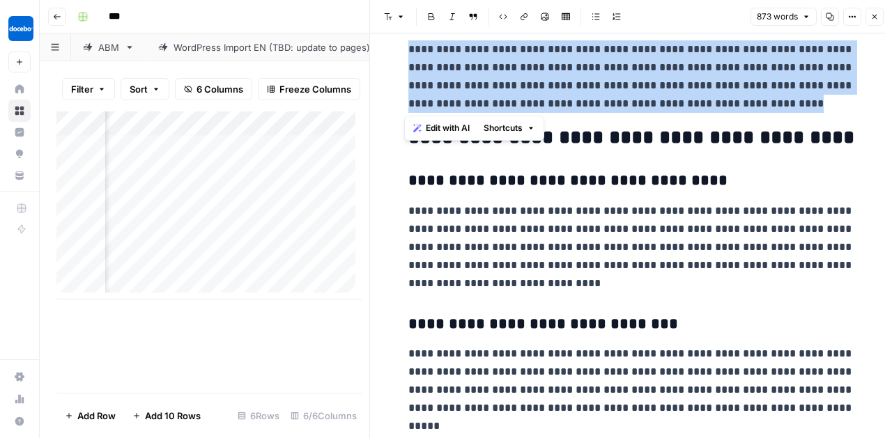
scroll to position [266, 0]
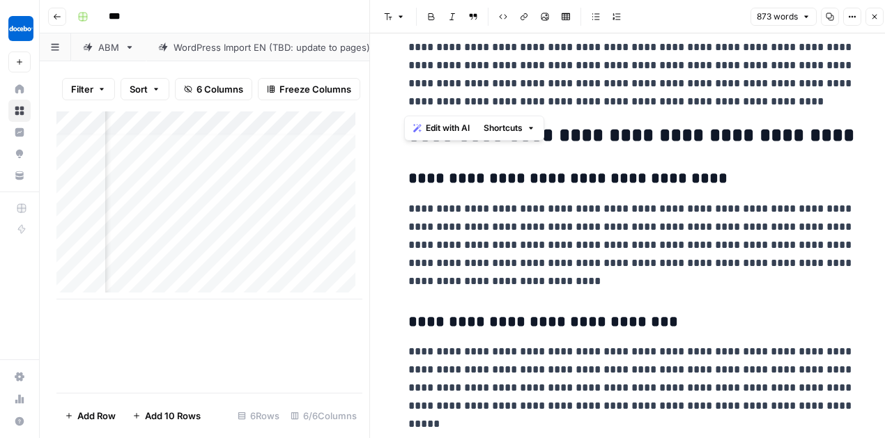
click at [711, 234] on p "**********" at bounding box center [631, 245] width 446 height 91
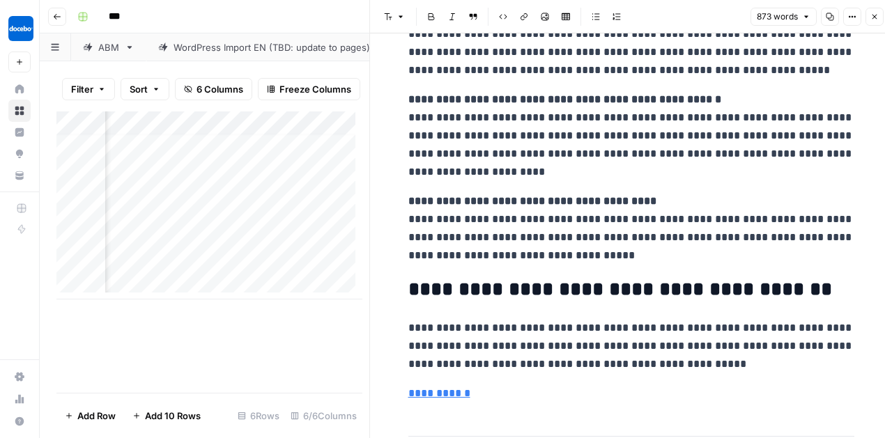
scroll to position [2236, 0]
